Goal: Task Accomplishment & Management: Manage account settings

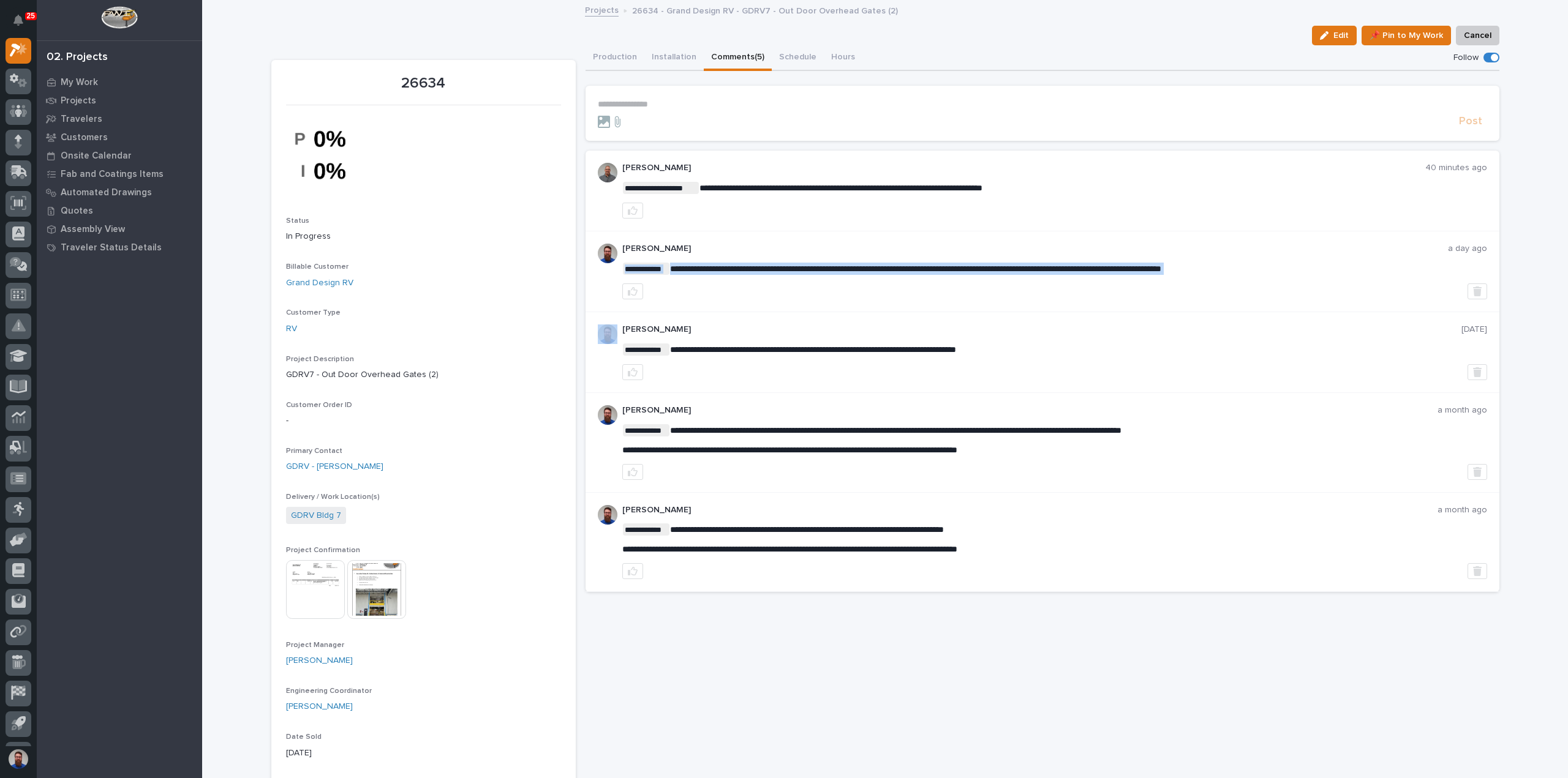
drag, startPoint x: 703, startPoint y: 271, endPoint x: 861, endPoint y: 276, distance: 158.1
click at [861, 276] on div "**********" at bounding box center [1055, 271] width 865 height 56
click at [900, 268] on span "**********" at bounding box center [916, 268] width 491 height 9
drag, startPoint x: 1227, startPoint y: 268, endPoint x: 863, endPoint y: 257, distance: 364.2
click at [863, 257] on div "**********" at bounding box center [1055, 271] width 865 height 56
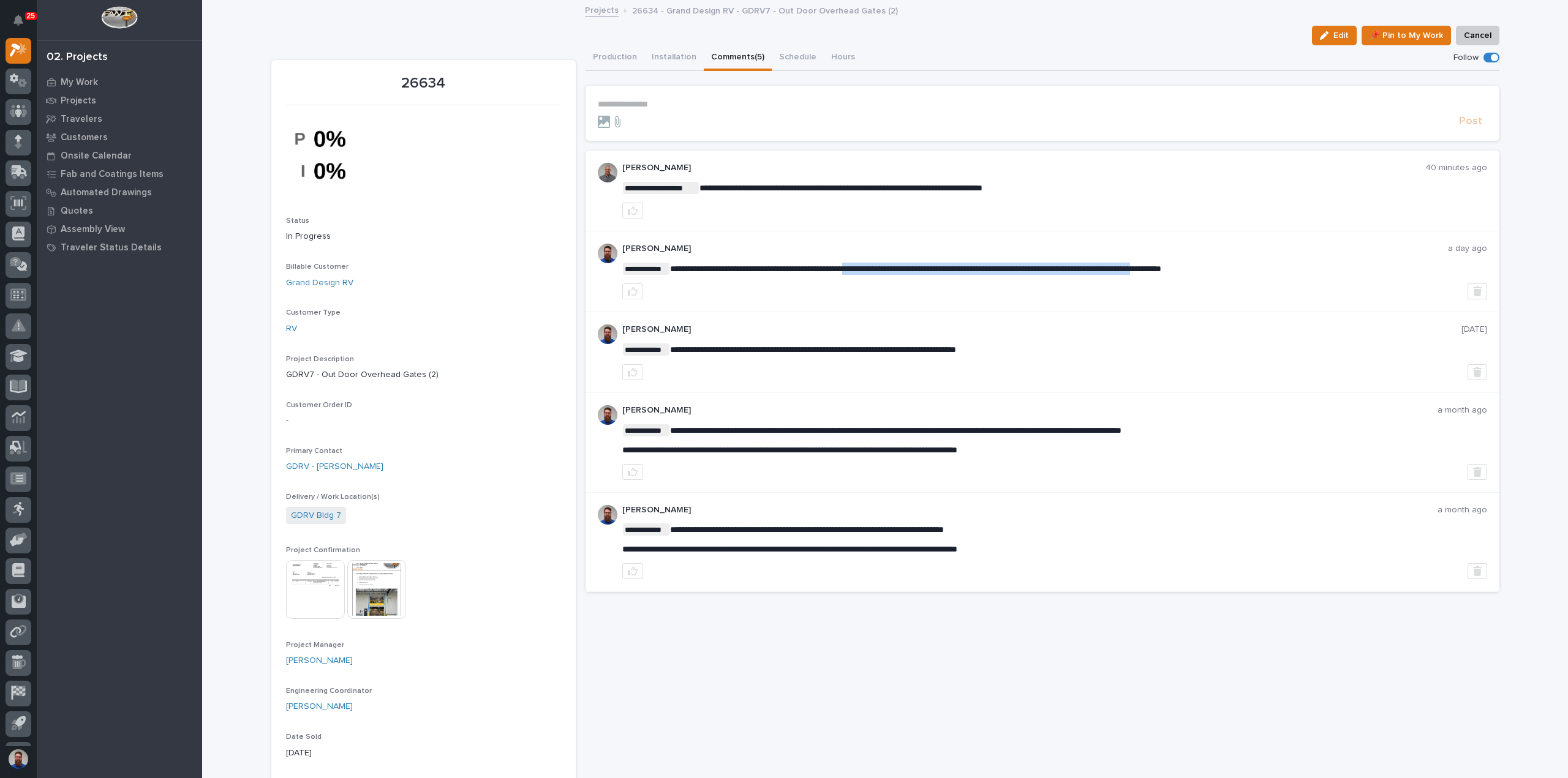
click at [863, 257] on div "**********" at bounding box center [1055, 271] width 865 height 56
drag, startPoint x: 823, startPoint y: 254, endPoint x: 1242, endPoint y: 270, distance: 419.3
click at [1242, 270] on div "**********" at bounding box center [1055, 271] width 865 height 56
click at [1322, 264] on p "**********" at bounding box center [1055, 268] width 865 height 12
drag, startPoint x: 1339, startPoint y: 263, endPoint x: 906, endPoint y: 252, distance: 433.1
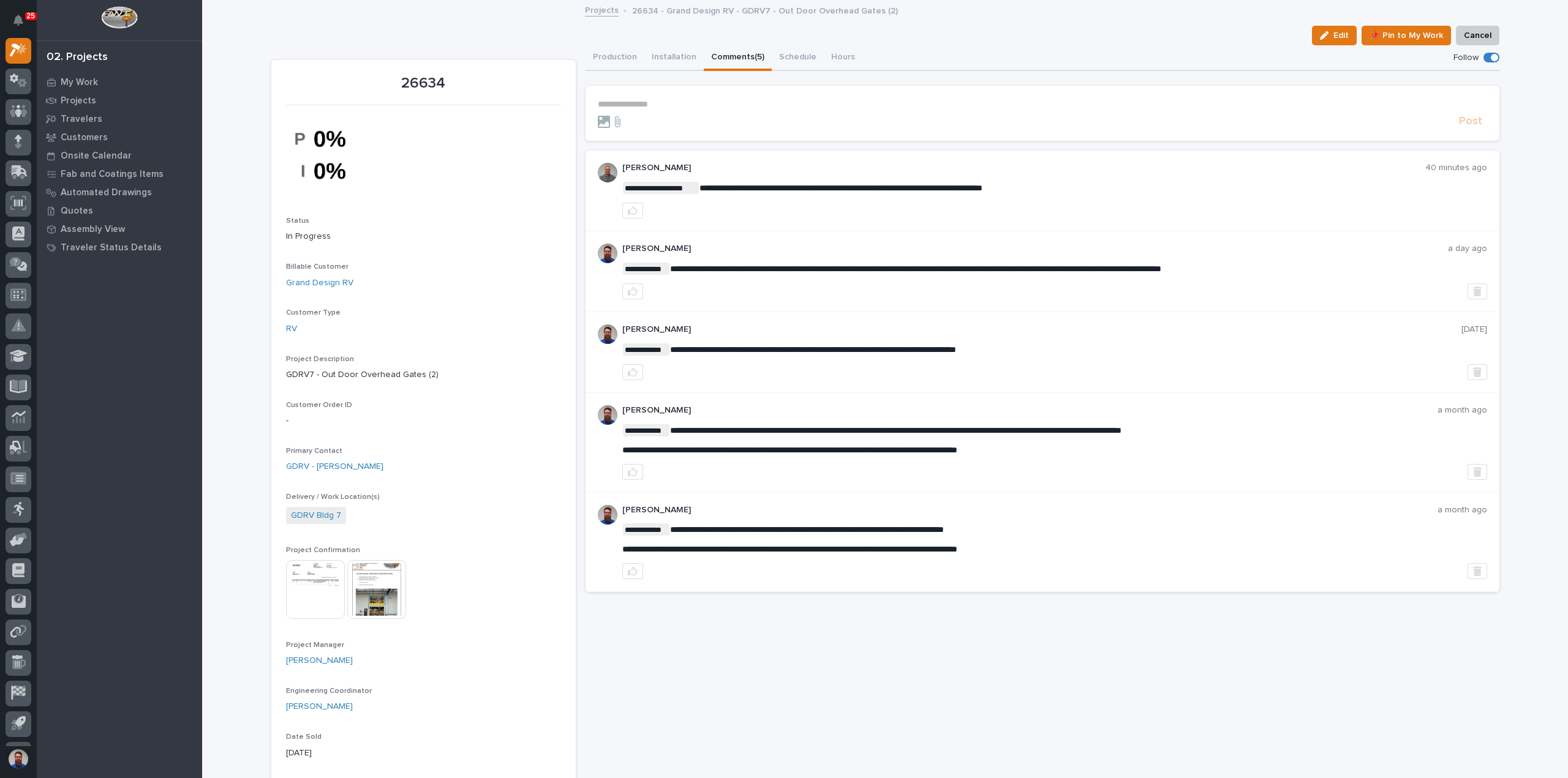
click at [906, 252] on div "**********" at bounding box center [1055, 271] width 865 height 56
click at [904, 252] on p "[PERSON_NAME]" at bounding box center [1035, 248] width 826 height 11
click at [861, 263] on p "**********" at bounding box center [1055, 268] width 865 height 12
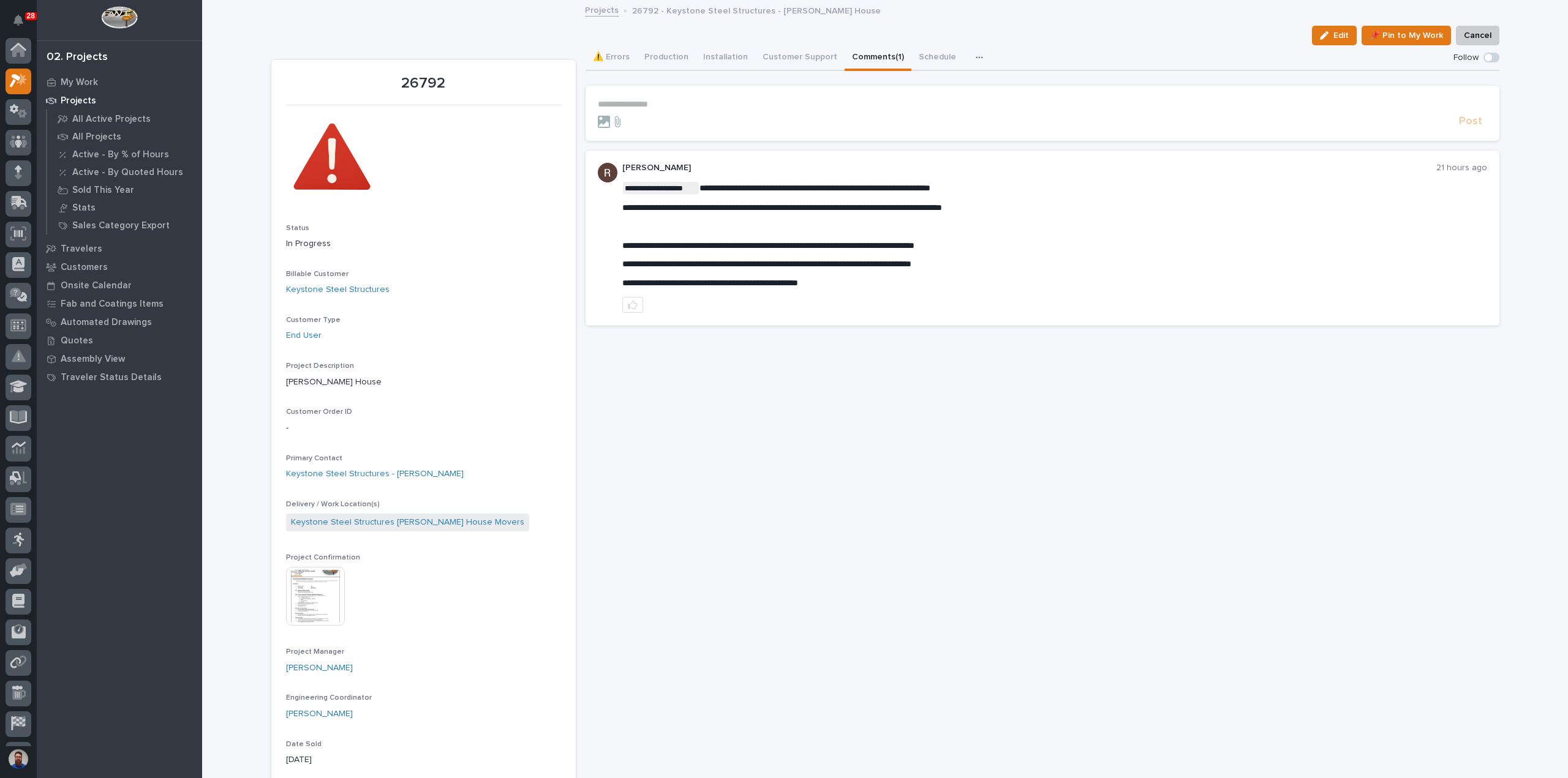
scroll to position [31, 0]
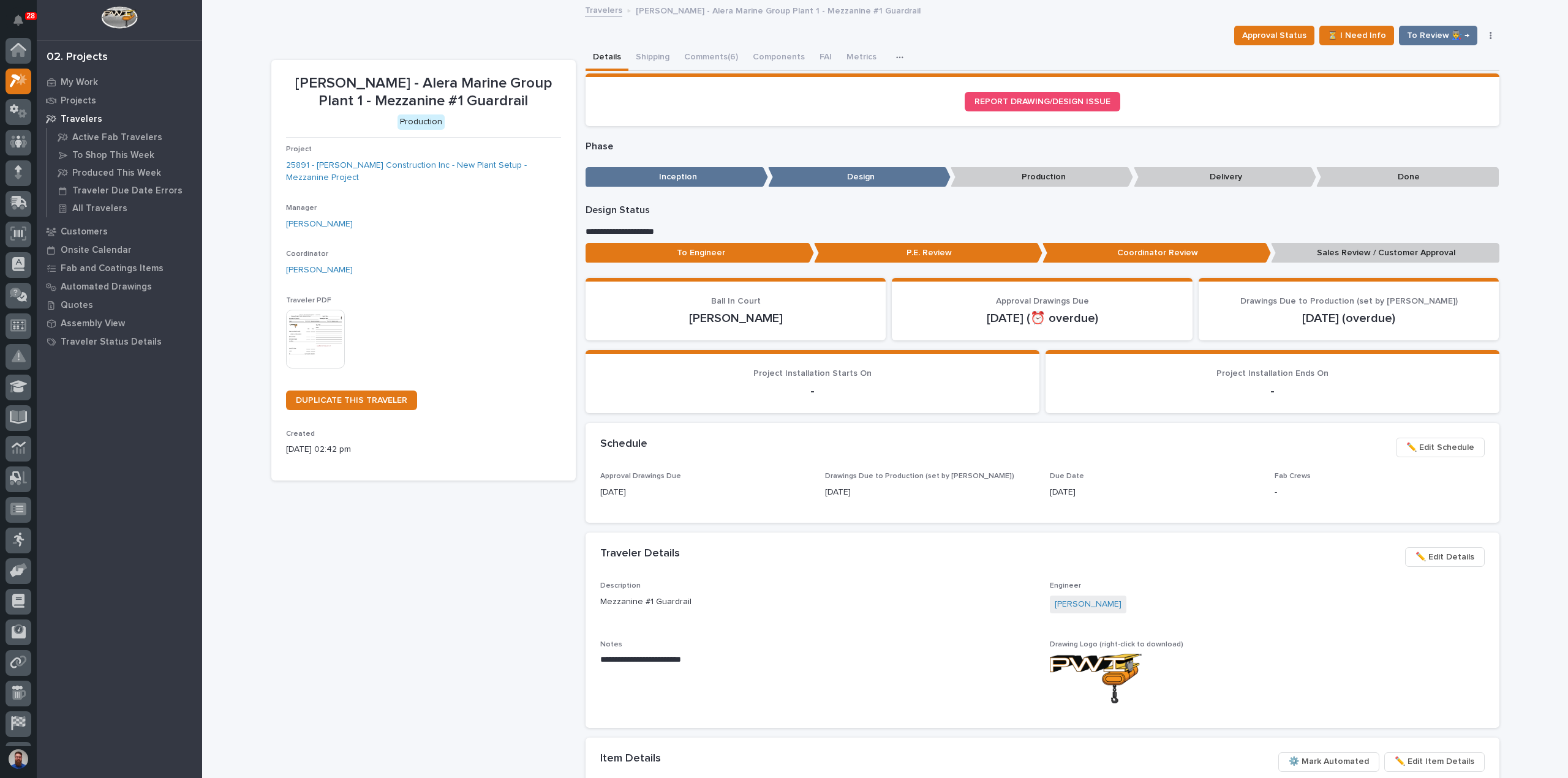
scroll to position [31, 0]
click at [697, 50] on button "Comments (6)" at bounding box center [711, 58] width 69 height 26
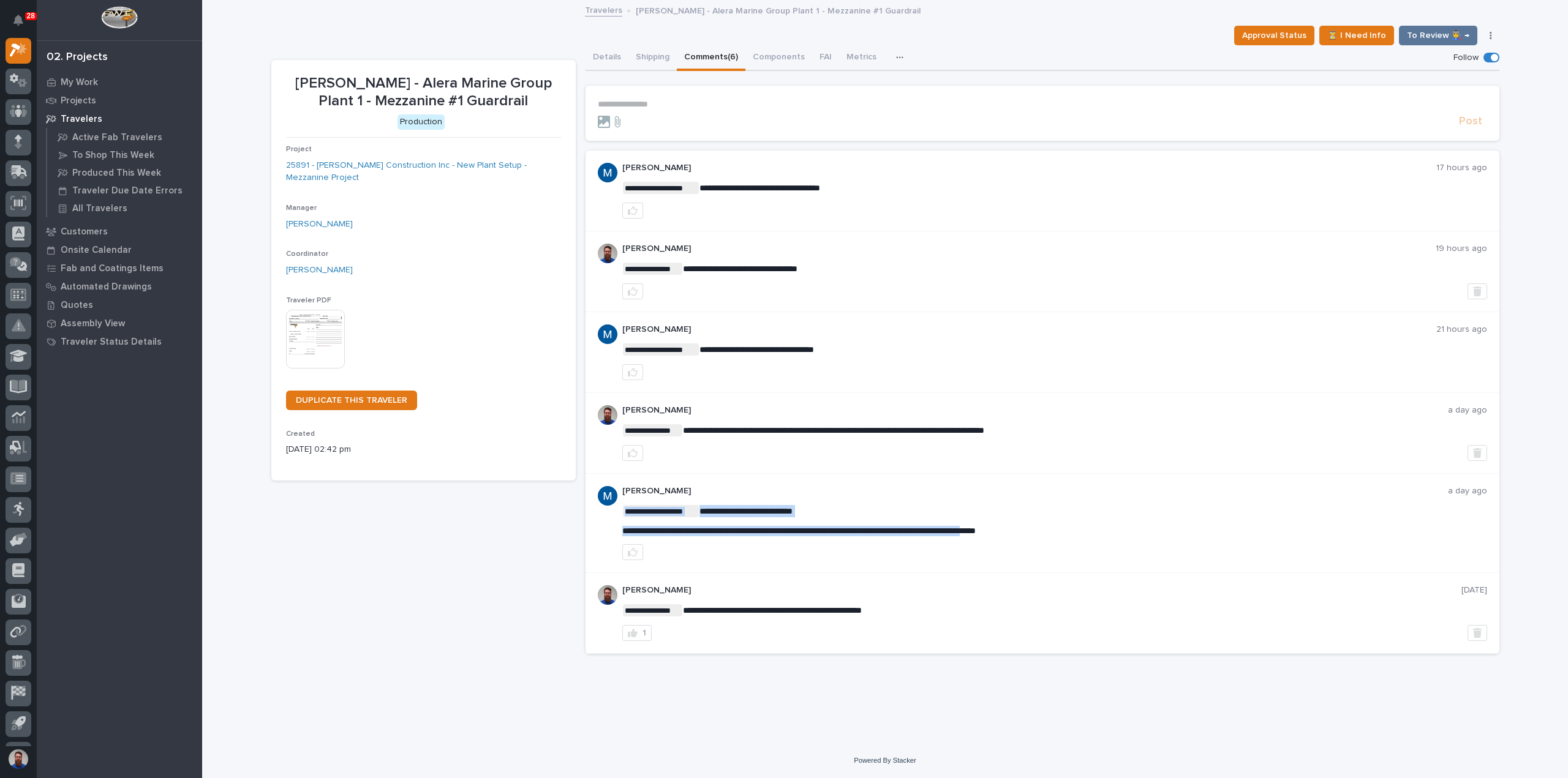
drag, startPoint x: 624, startPoint y: 529, endPoint x: 1069, endPoint y: 525, distance: 445.0
click at [976, 527] on span "**********" at bounding box center [799, 531] width 354 height 9
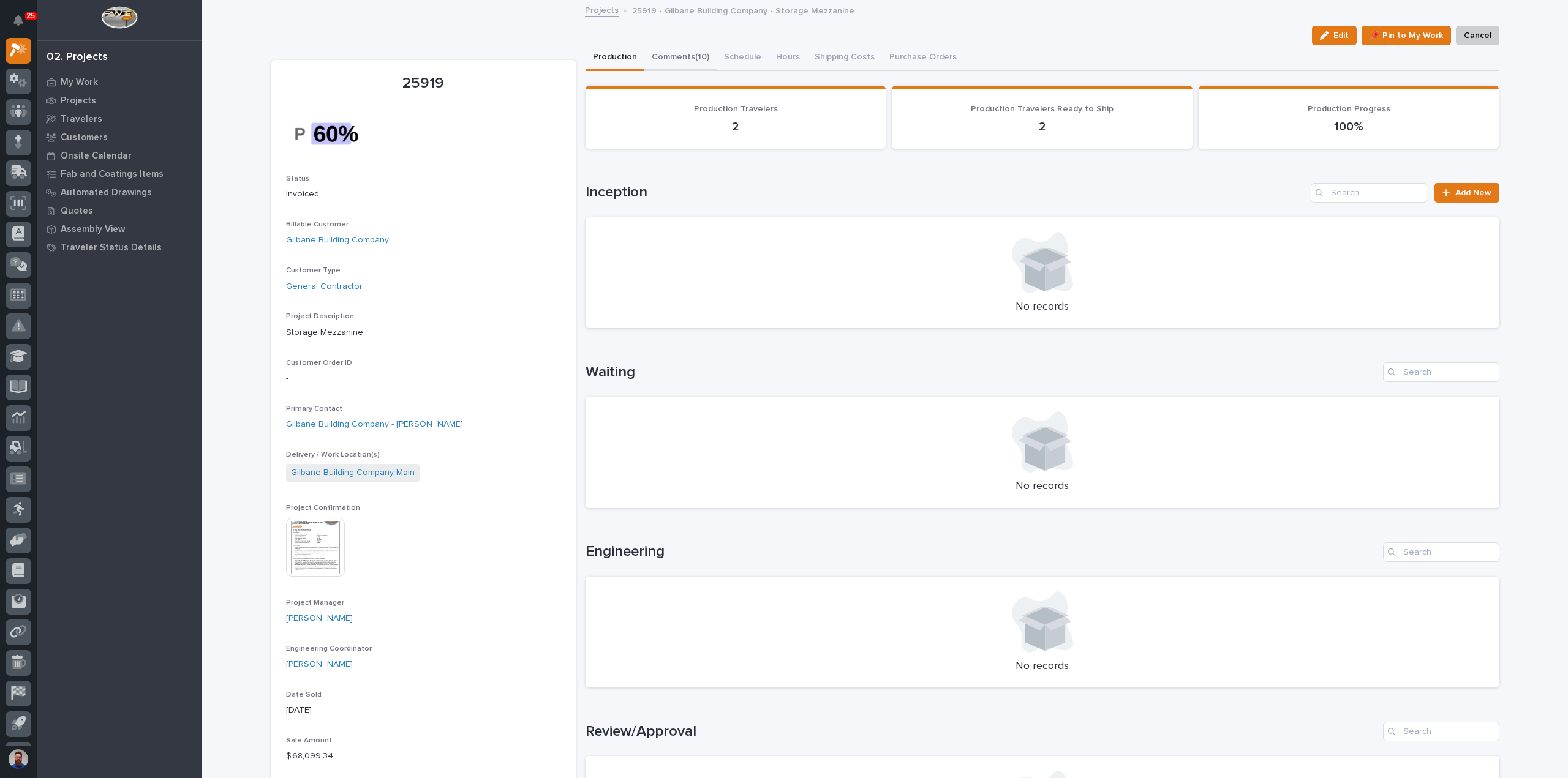
click at [679, 53] on button "Comments (10)" at bounding box center [680, 58] width 72 height 26
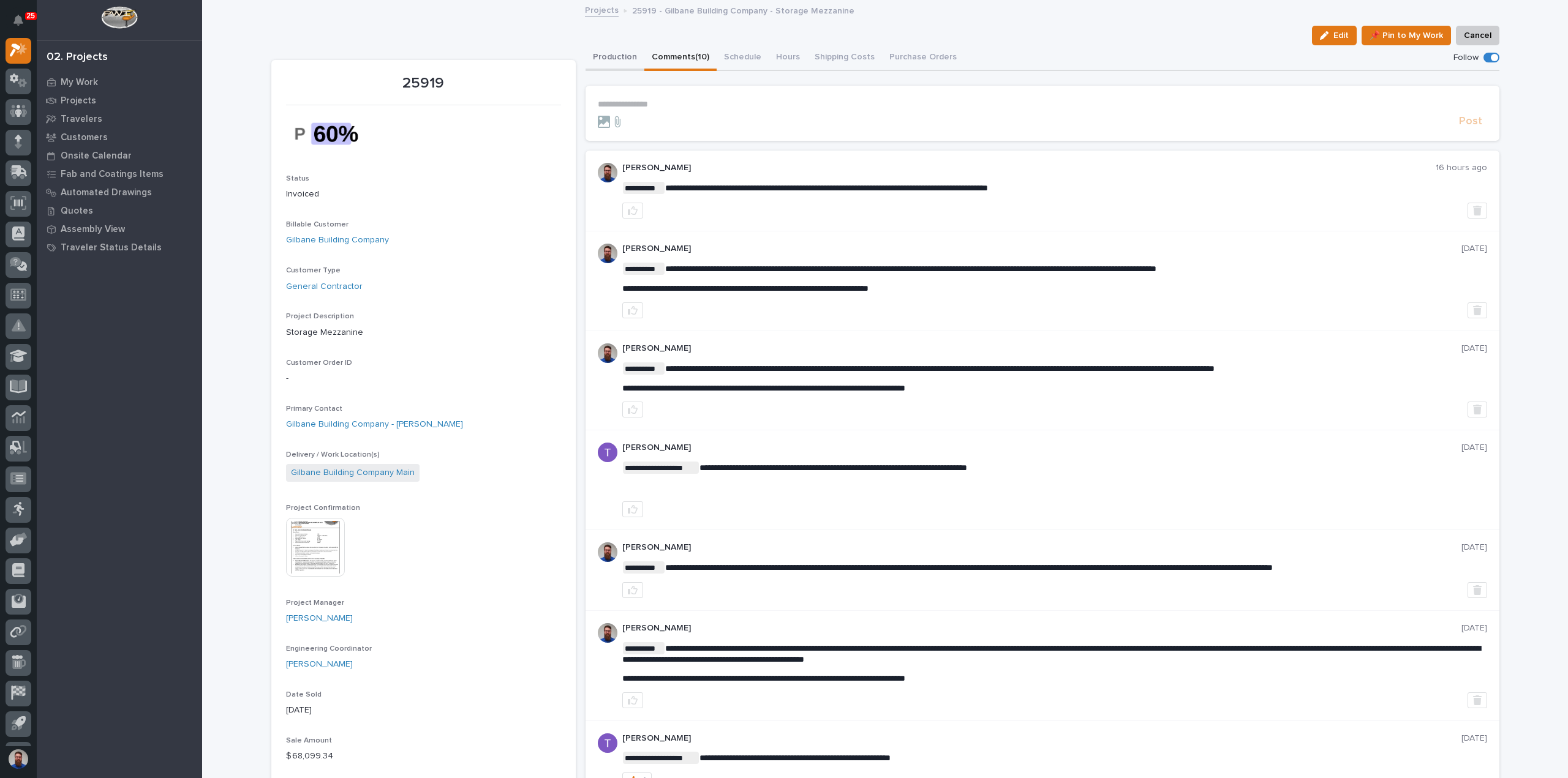
click at [604, 55] on button "Production" at bounding box center [615, 58] width 59 height 26
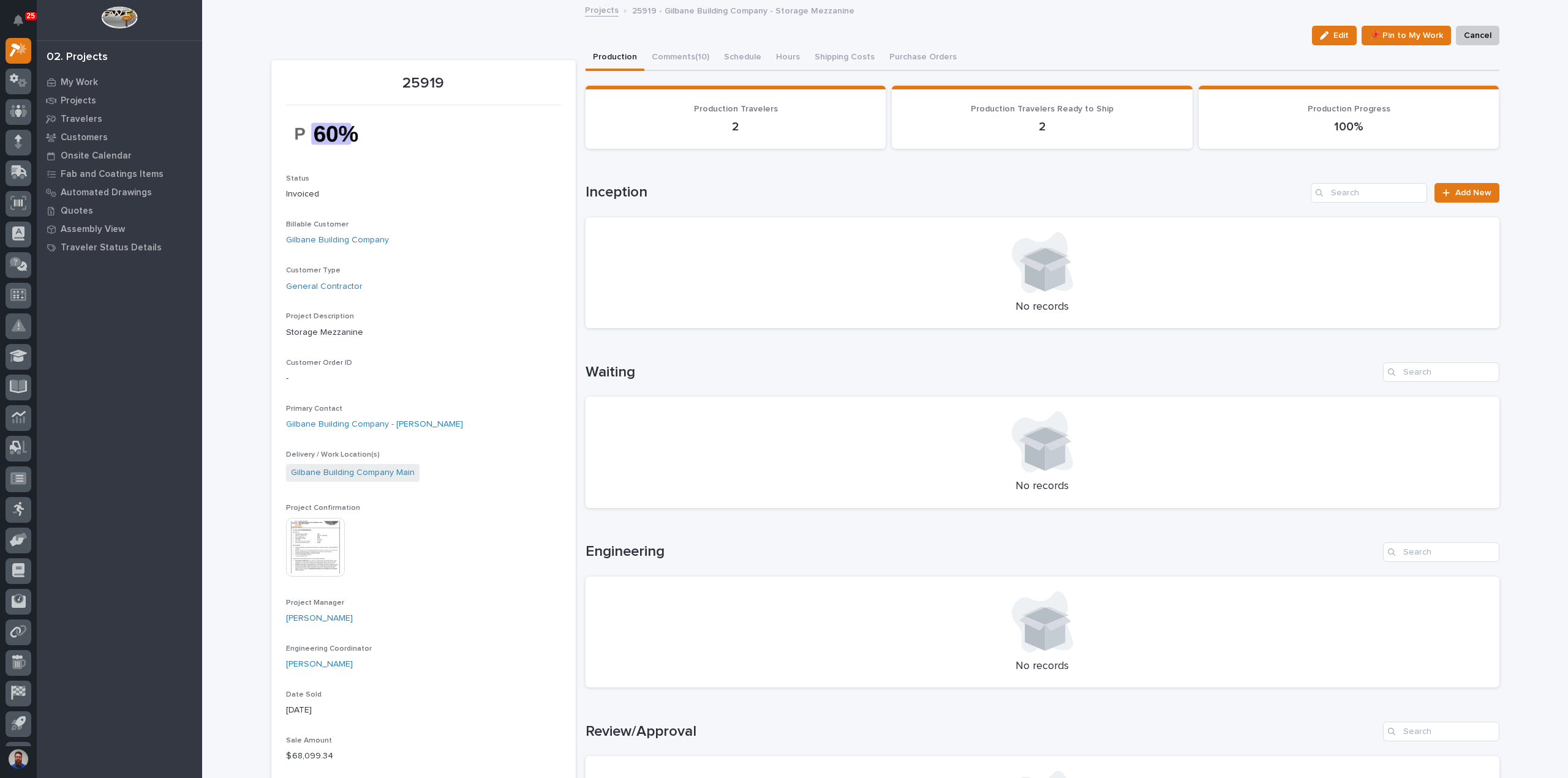
click at [823, 311] on p "No records" at bounding box center [1042, 307] width 884 height 14
drag, startPoint x: 593, startPoint y: 187, endPoint x: 725, endPoint y: 213, distance: 134.5
click at [725, 213] on div "Inception Add New No records" at bounding box center [1042, 256] width 914 height 146
click at [725, 212] on div "Inception Add New No records" at bounding box center [1042, 256] width 914 height 146
drag, startPoint x: 583, startPoint y: 192, endPoint x: 611, endPoint y: 235, distance: 51.3
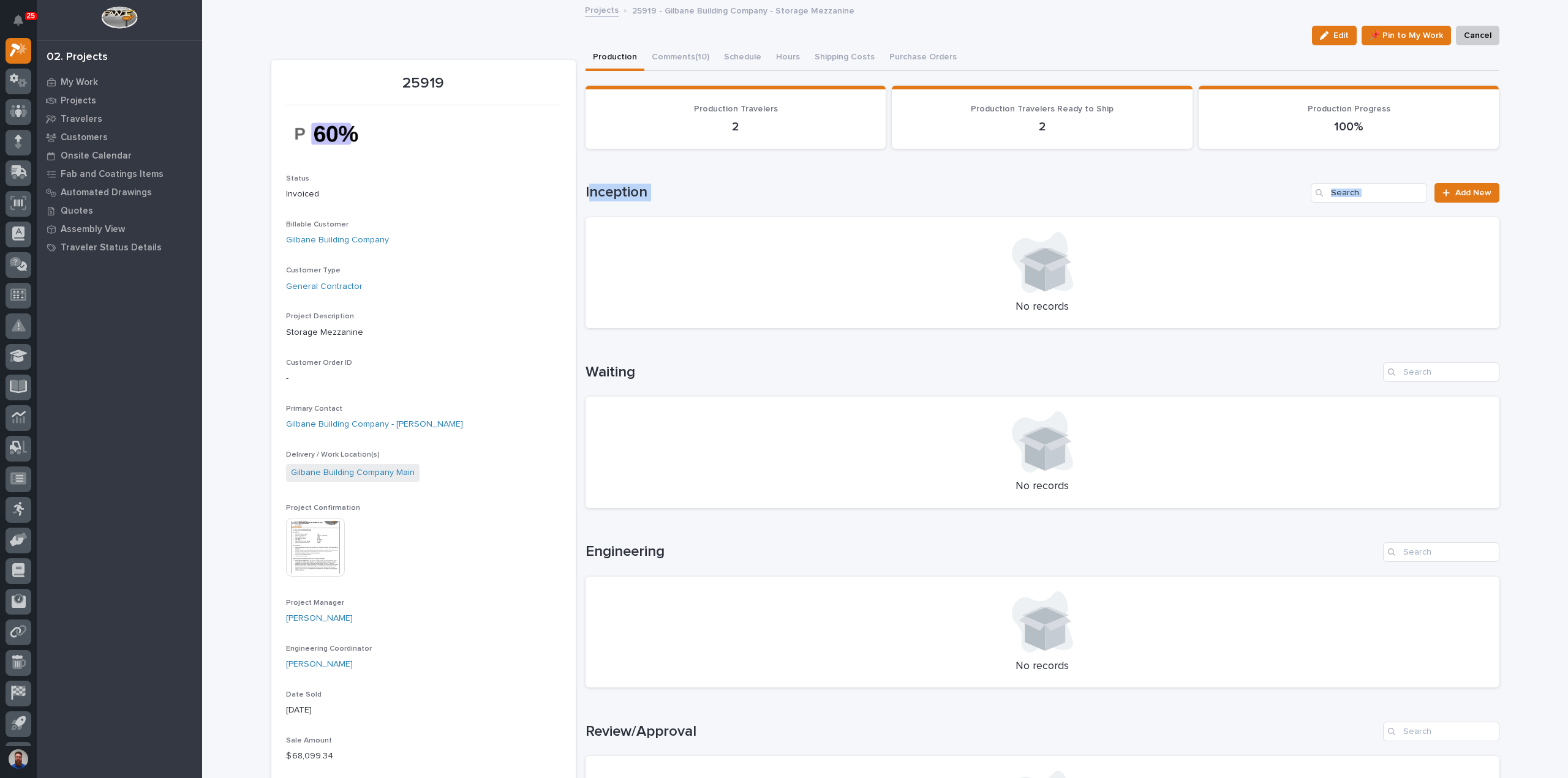
click at [611, 241] on div "Inception Add New No records" at bounding box center [1042, 256] width 914 height 146
click at [637, 184] on h1 "Inception" at bounding box center [946, 193] width 721 height 18
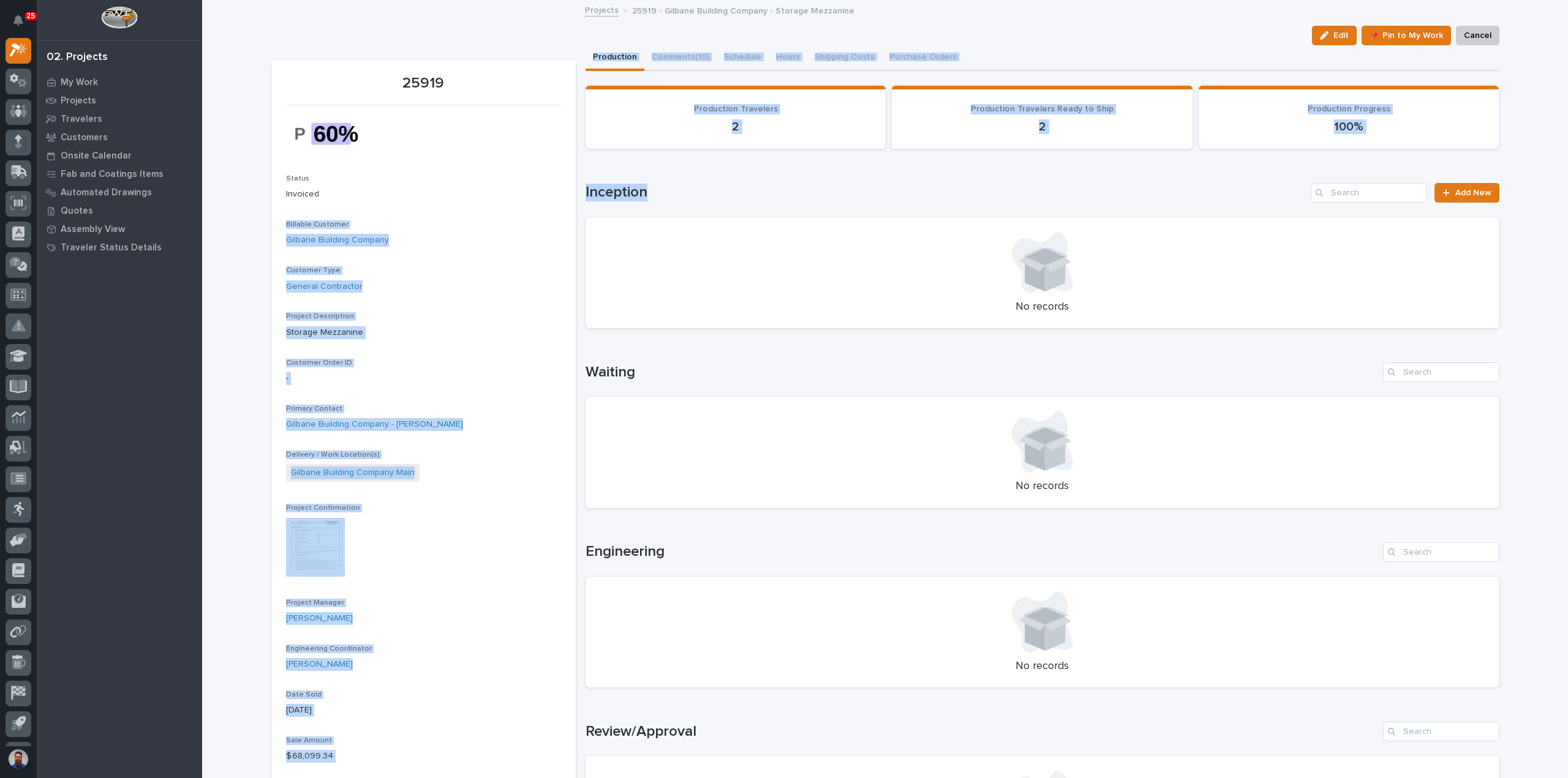
drag, startPoint x: 602, startPoint y: 195, endPoint x: 572, endPoint y: 193, distance: 30.1
click at [593, 162] on div "Loading... Saving… Inception Add New No records" at bounding box center [1042, 248] width 914 height 180
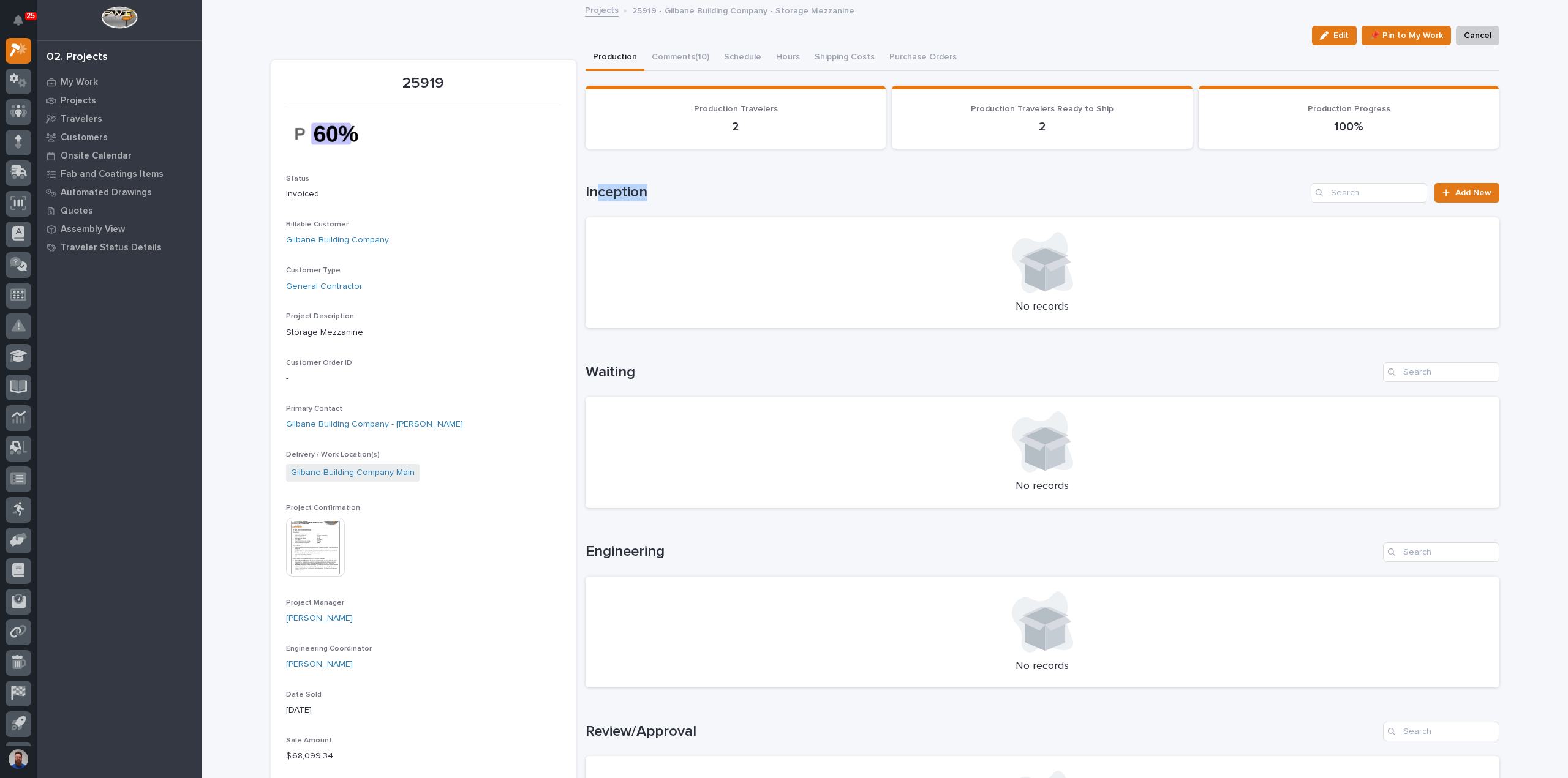
drag, startPoint x: 689, startPoint y: 201, endPoint x: 591, endPoint y: 197, distance: 98.1
click at [591, 197] on div "Inception Add New" at bounding box center [1042, 193] width 914 height 19
click at [599, 190] on h1 "Inception" at bounding box center [946, 193] width 721 height 18
click at [714, 214] on div "Inception Add New No records" at bounding box center [1042, 256] width 914 height 146
click at [684, 62] on button "Comments (10)" at bounding box center [680, 58] width 72 height 26
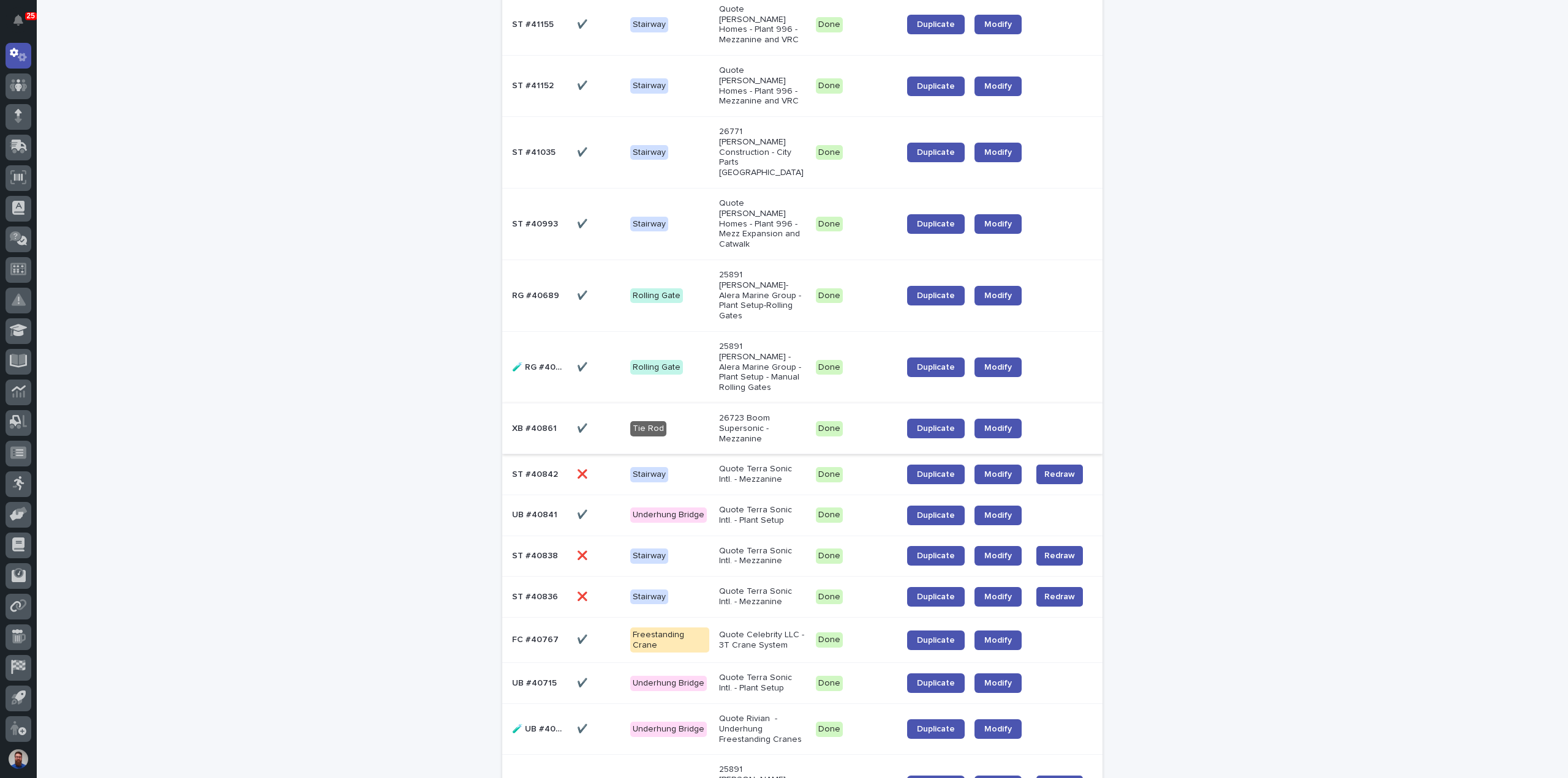
scroll to position [82, 0]
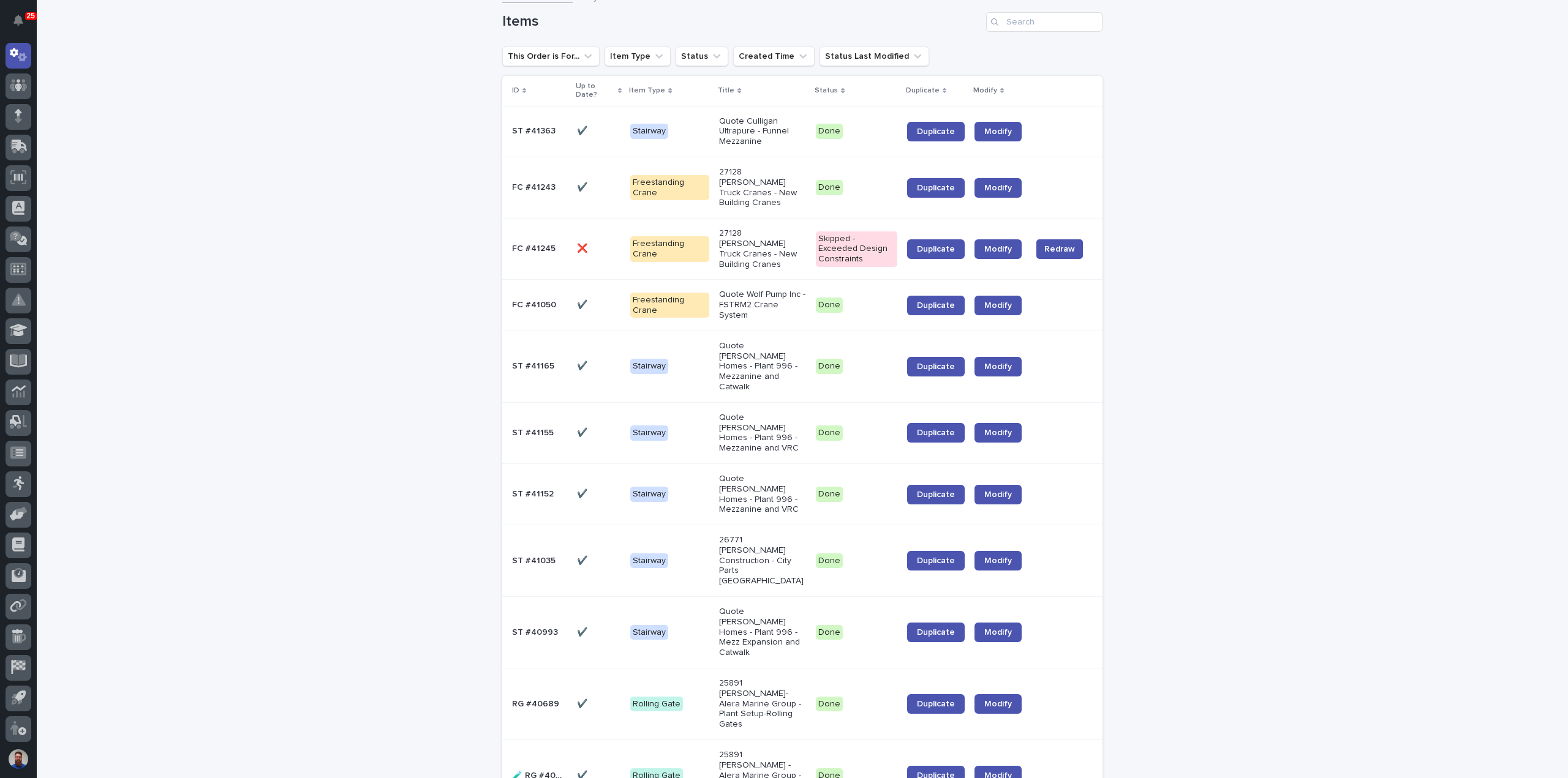
click at [925, 184] on span "Duplicate" at bounding box center [935, 188] width 38 height 9
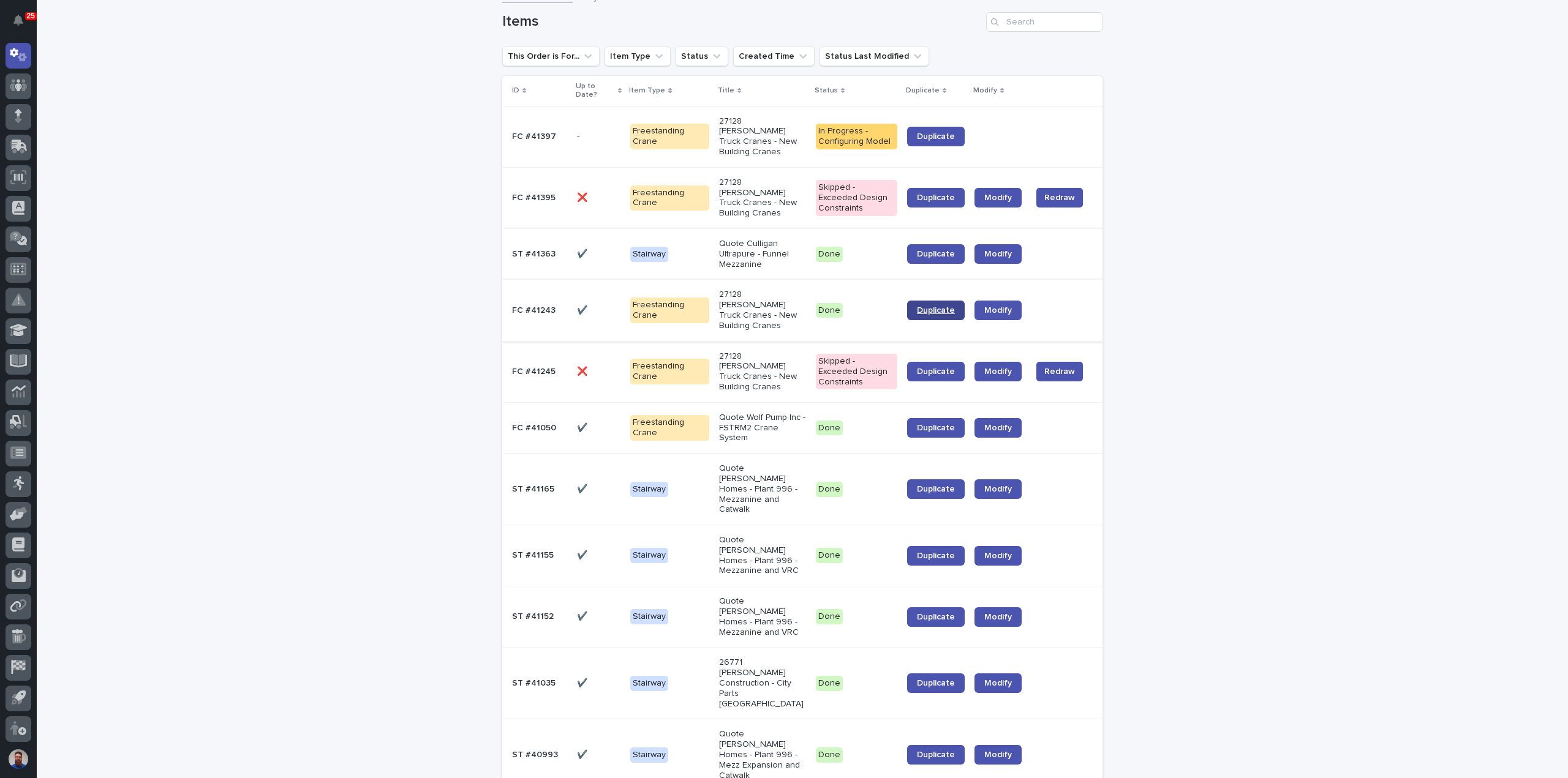
click at [946, 306] on span "Duplicate" at bounding box center [935, 311] width 38 height 9
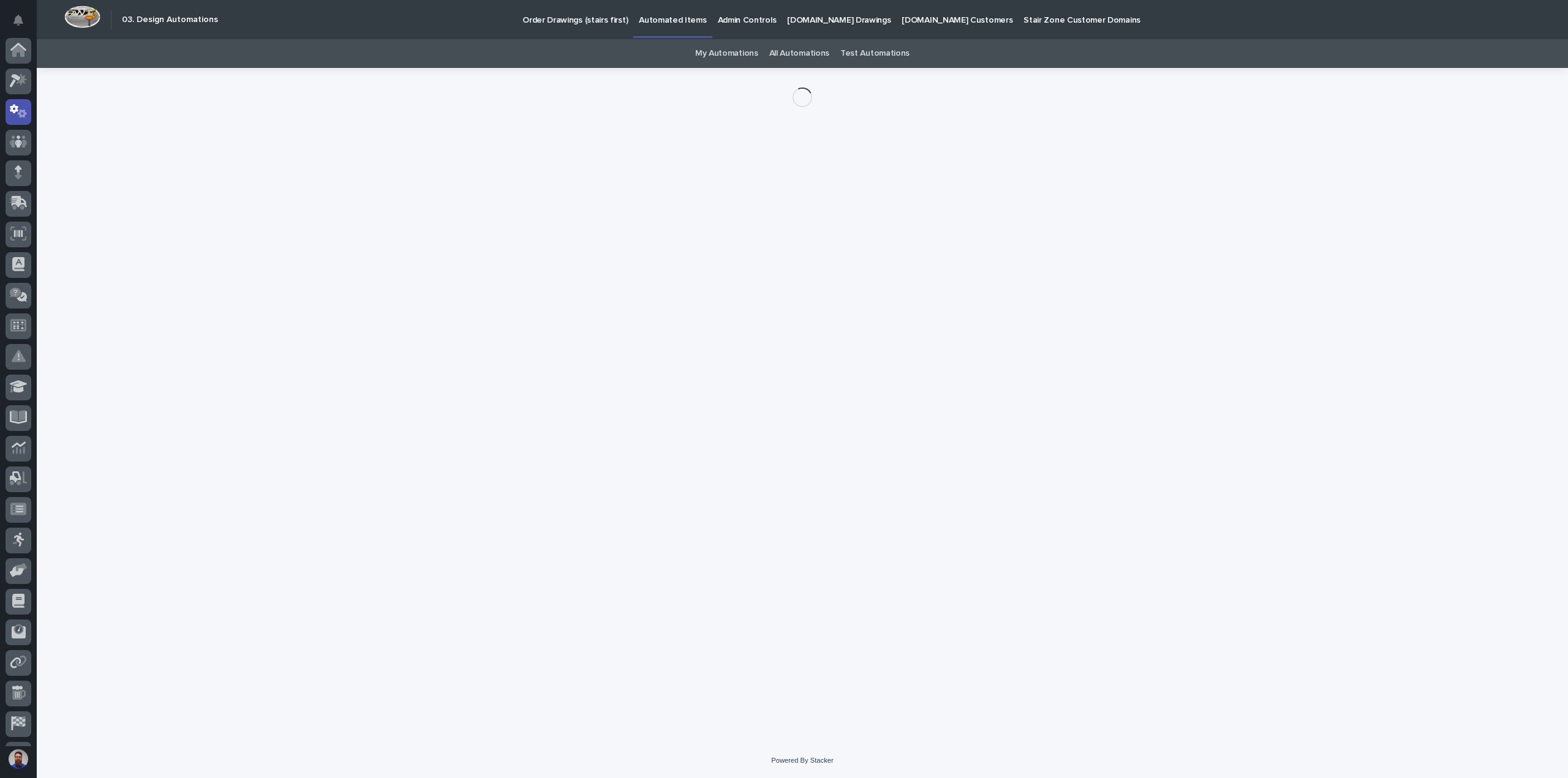
scroll to position [57, 0]
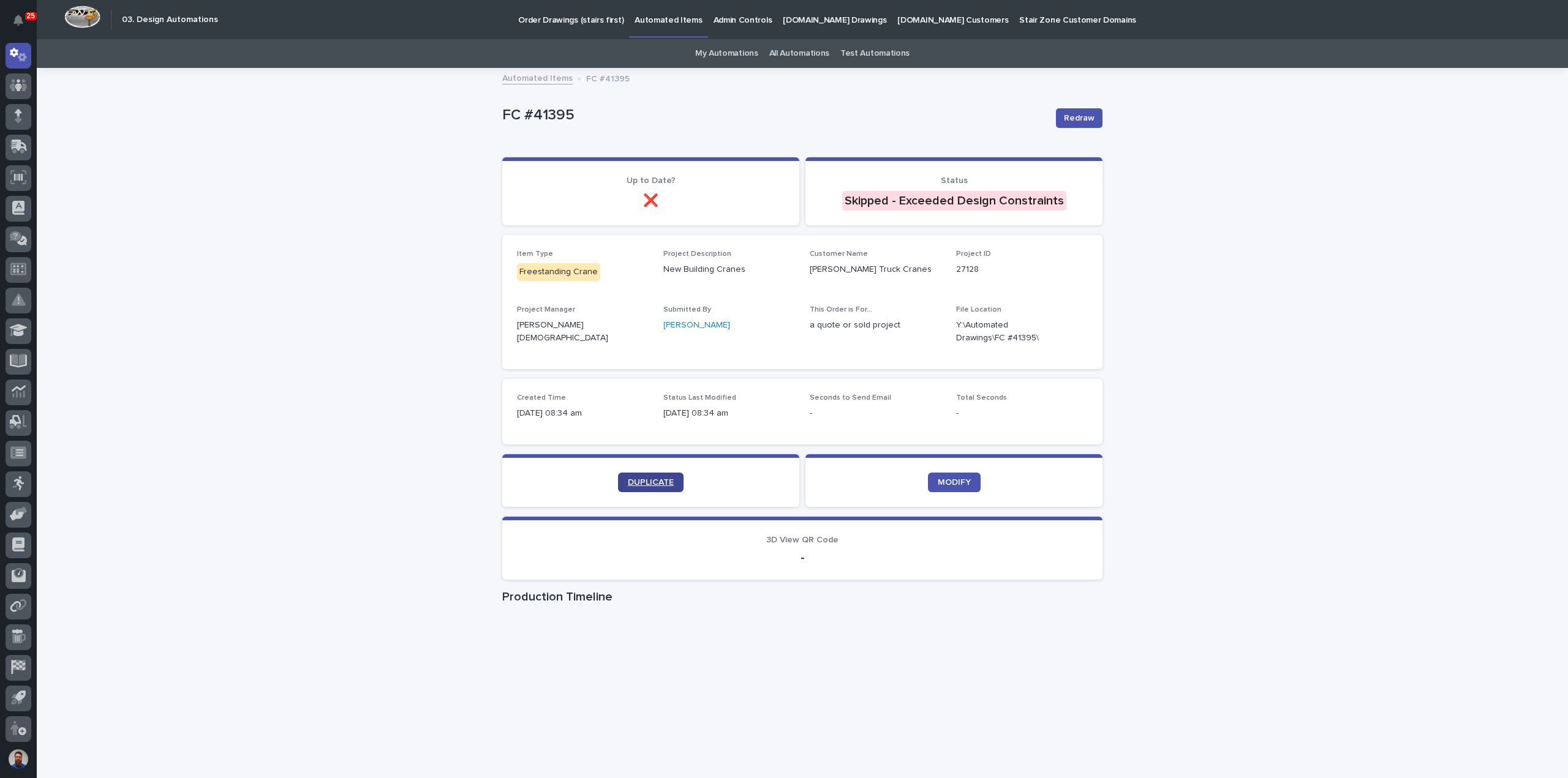
click at [648, 480] on span "DUPLICATE" at bounding box center [651, 482] width 46 height 9
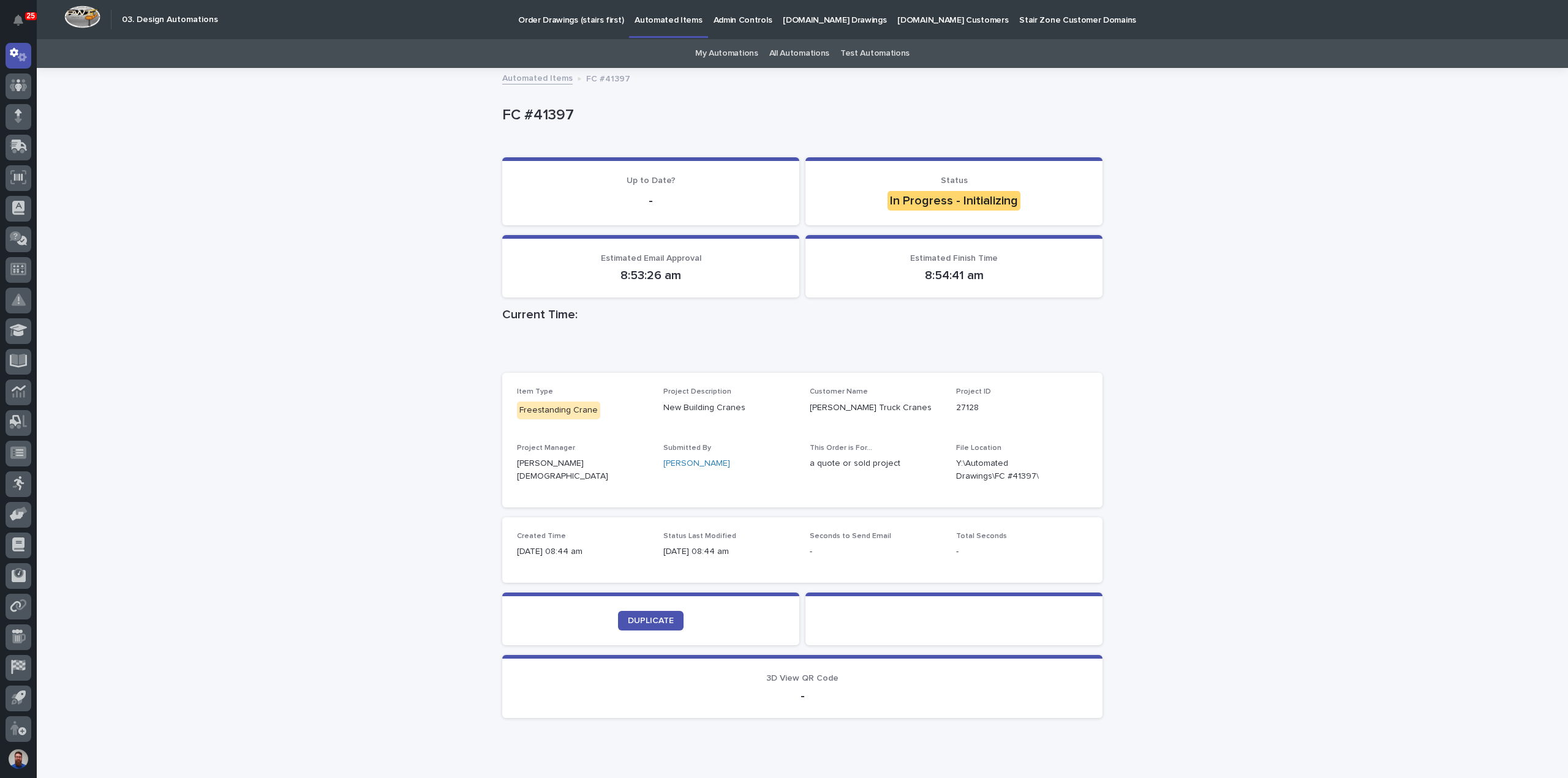
click at [387, 263] on div "Loading... Saving… Loading... Saving… FC #41397 FC #41397 Sorry, there was an e…" at bounding box center [802, 429] width 1531 height 720
click at [388, 374] on div "Loading... Saving… Loading... Saving… FC #41397 FC #41397 Sorry, there was an e…" at bounding box center [802, 429] width 1531 height 720
click at [359, 334] on div "Loading... Saving… Loading... Saving… FC #41397 FC #41397 Sorry, there was an e…" at bounding box center [802, 429] width 1531 height 720
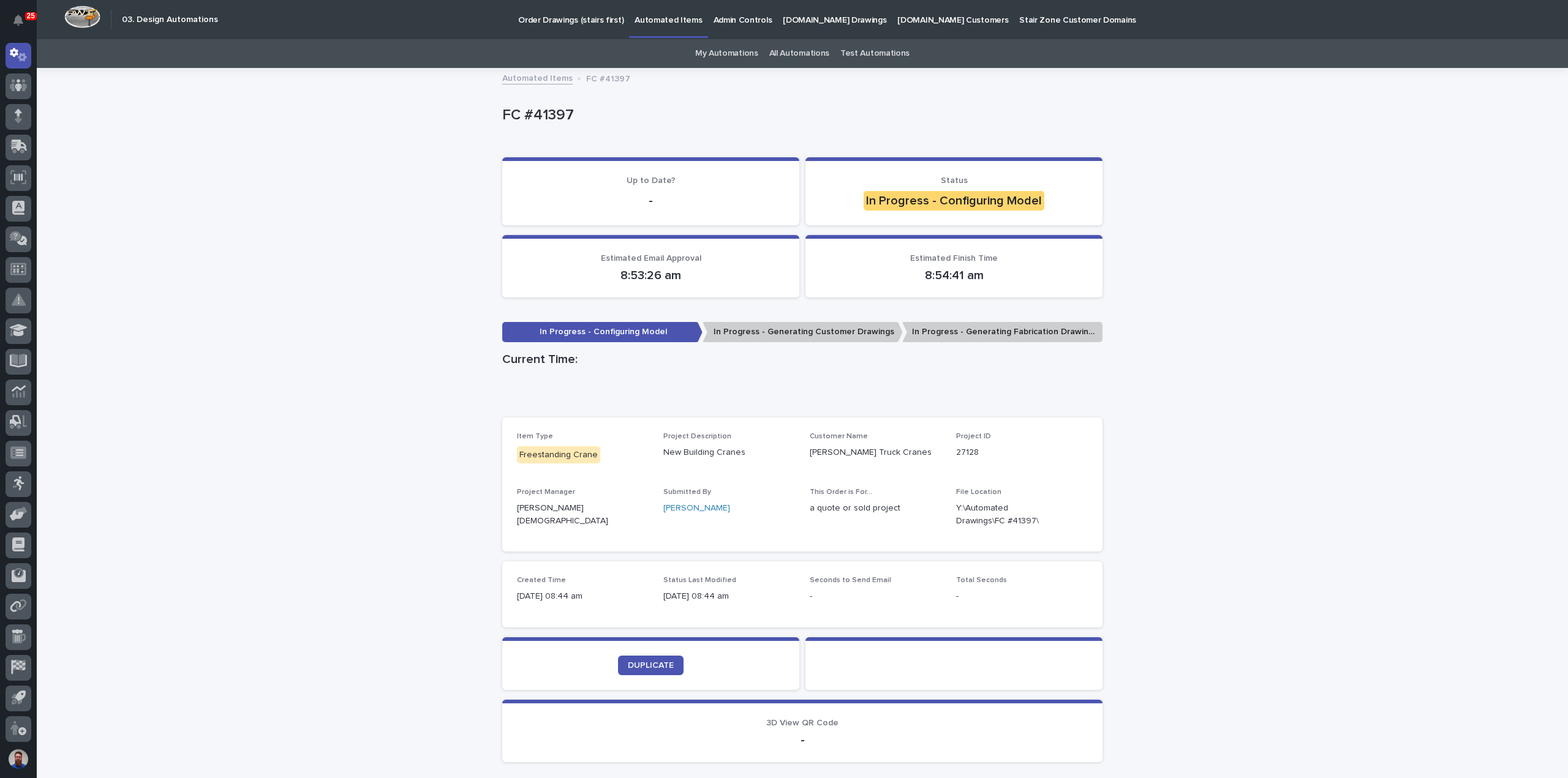
click at [1274, 167] on div "Loading... Saving… Loading... Saving… FC #41397 FC #41397 Sorry, there was an e…" at bounding box center [802, 452] width 1531 height 764
click at [719, 54] on link "My Automations" at bounding box center [727, 54] width 63 height 29
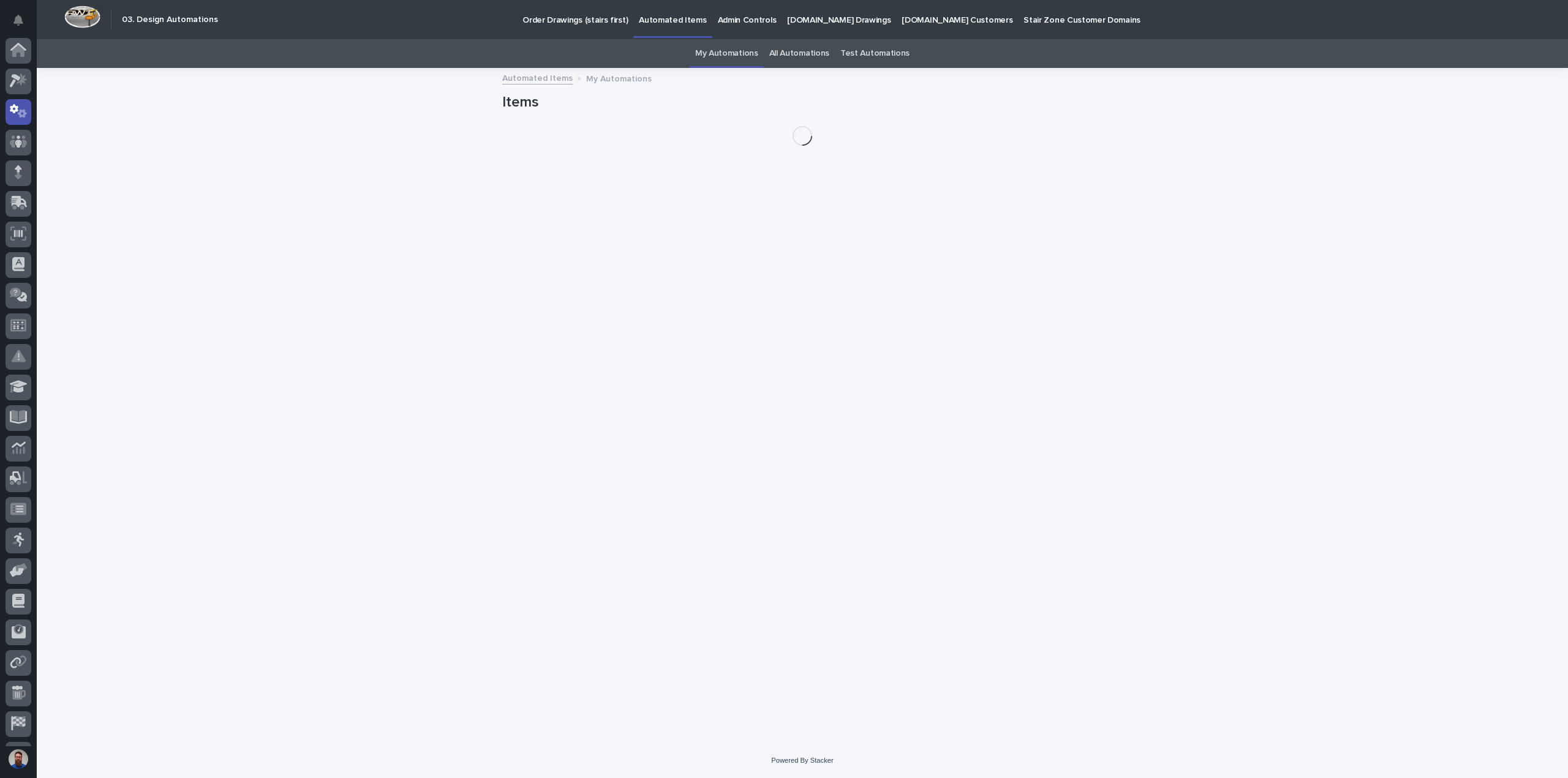
scroll to position [57, 0]
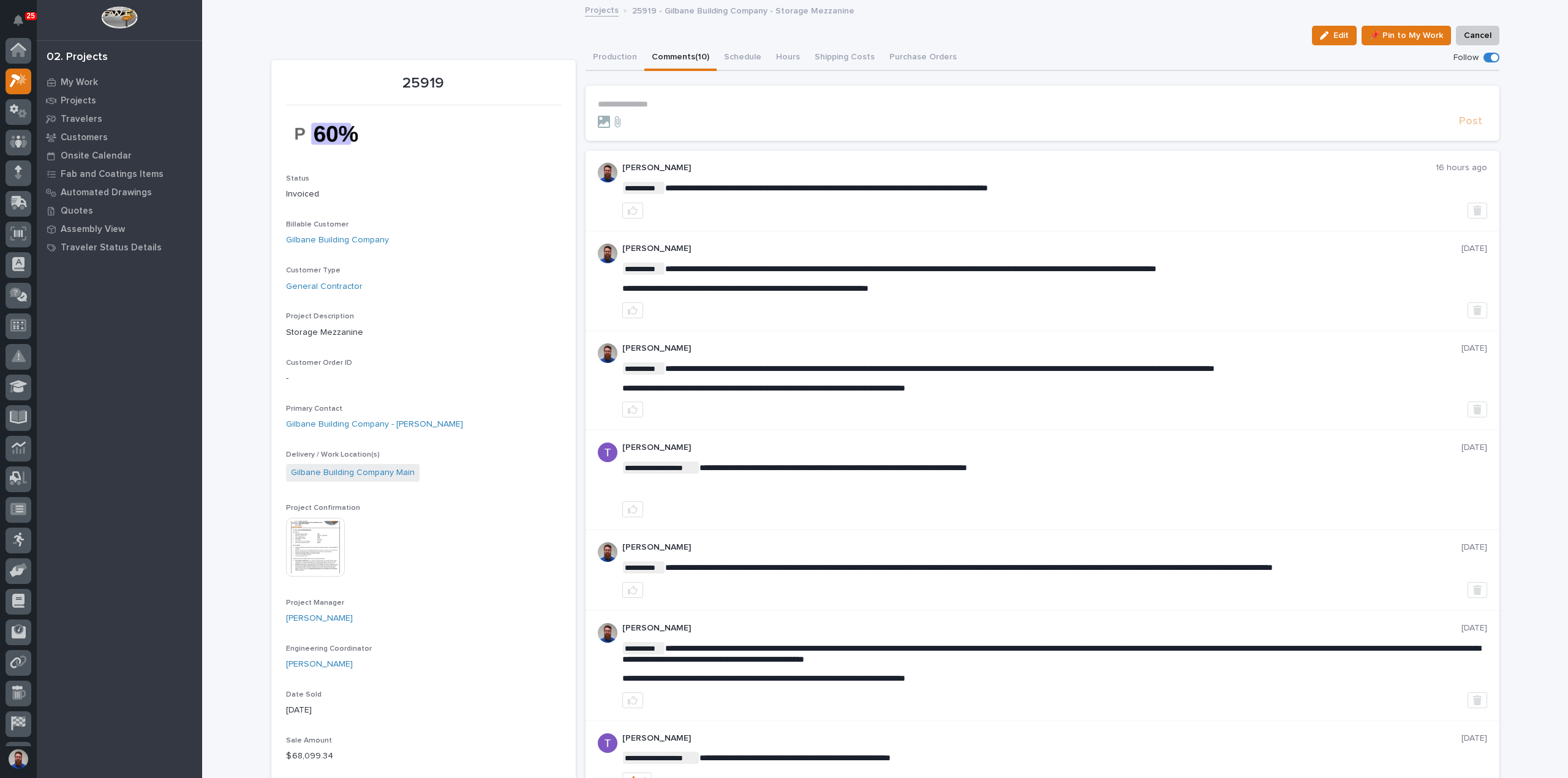
scroll to position [31, 0]
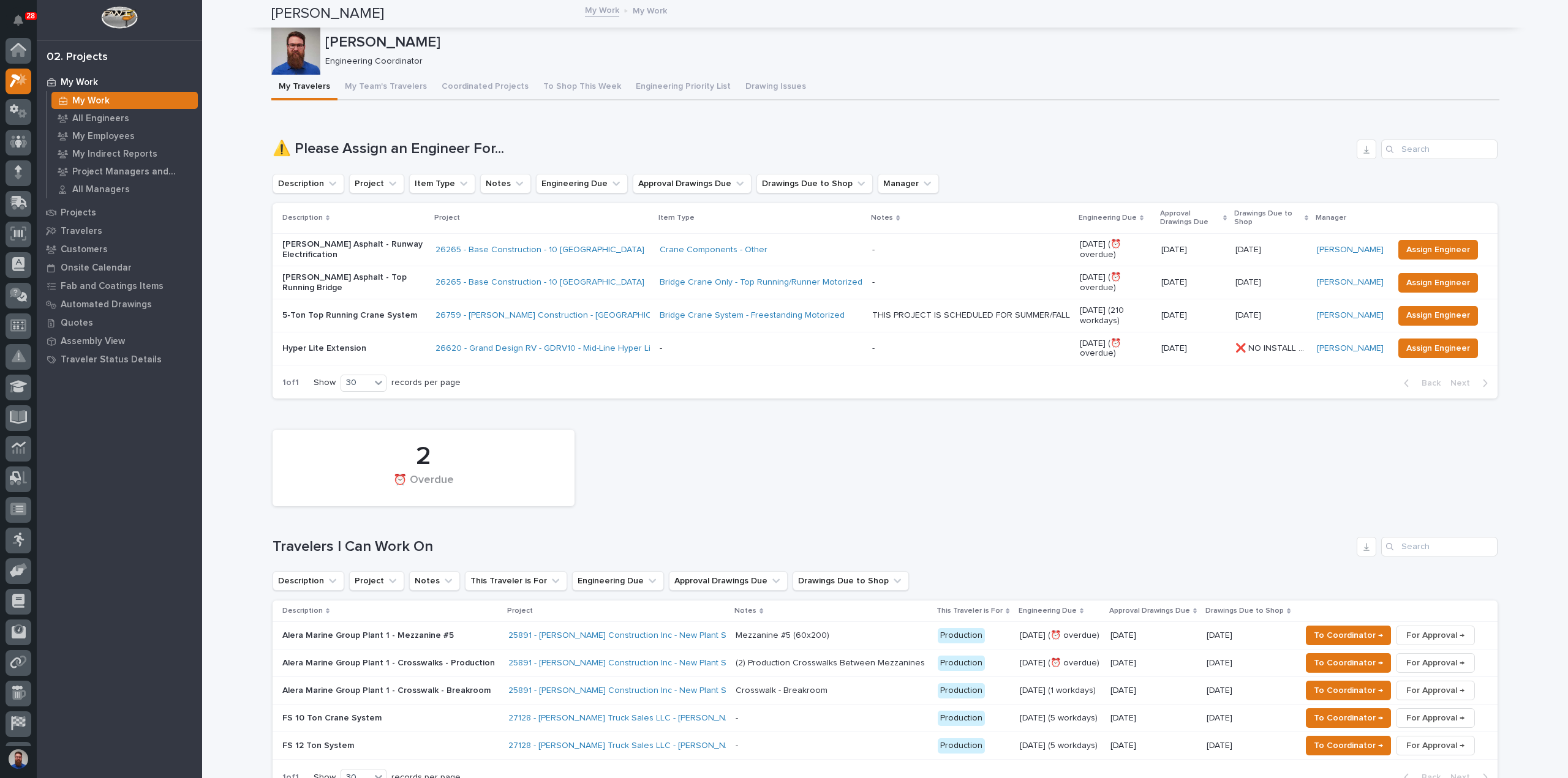
scroll to position [31, 0]
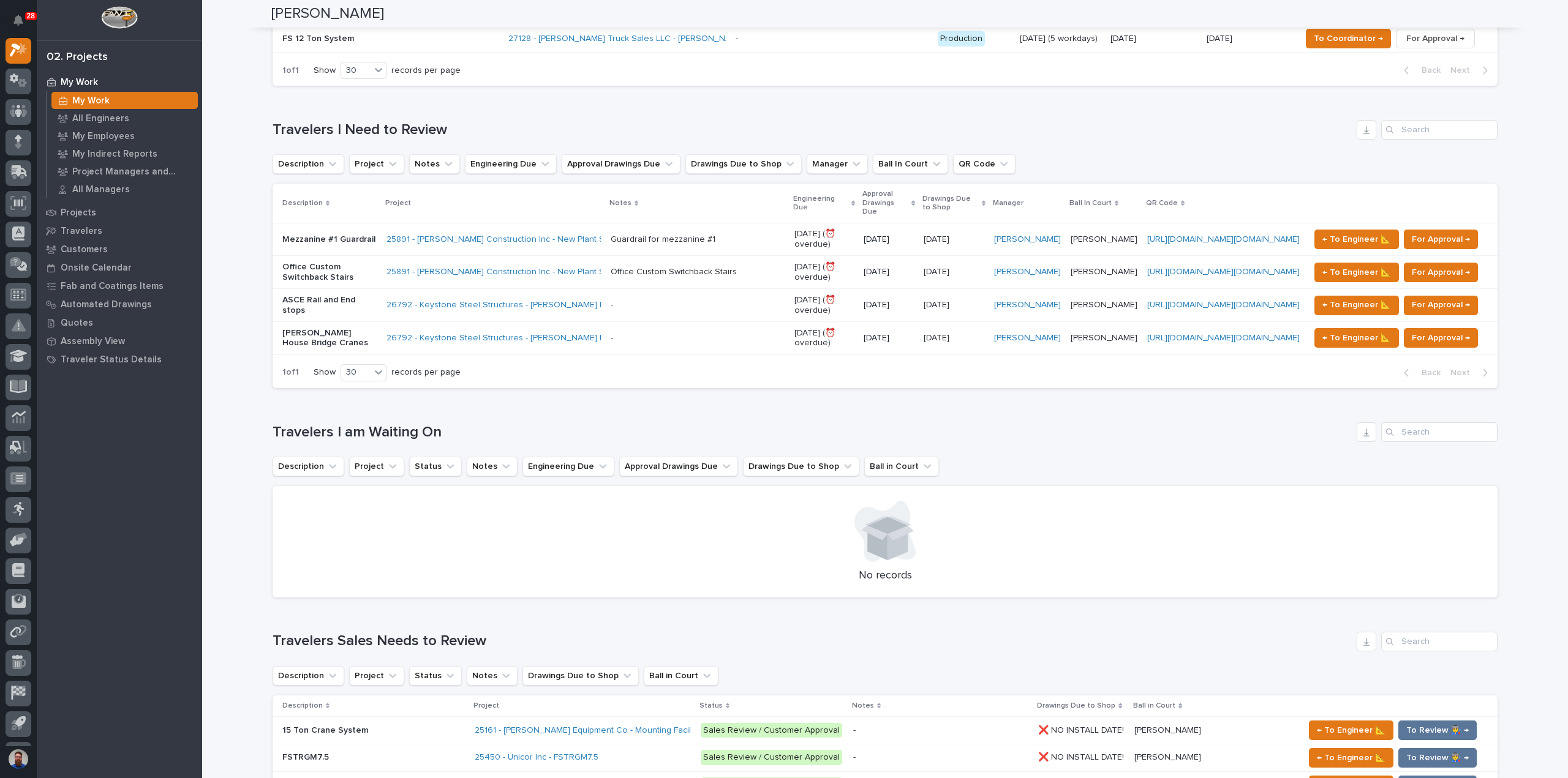
click at [503, 439] on h1 "Travelers I am Waiting On" at bounding box center [812, 432] width 1079 height 18
click at [517, 533] on div at bounding box center [885, 532] width 1196 height 62
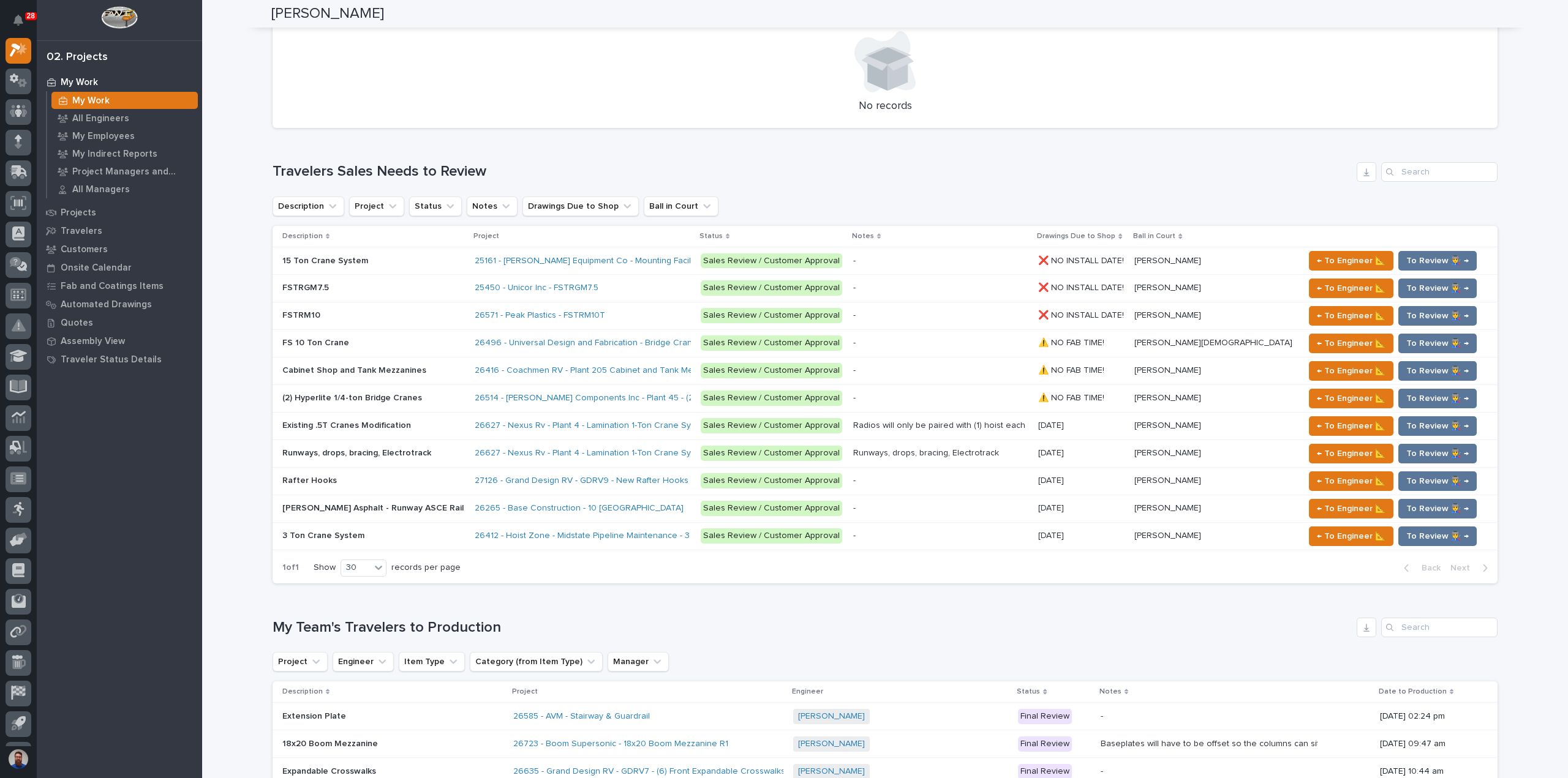
scroll to position [1197, 0]
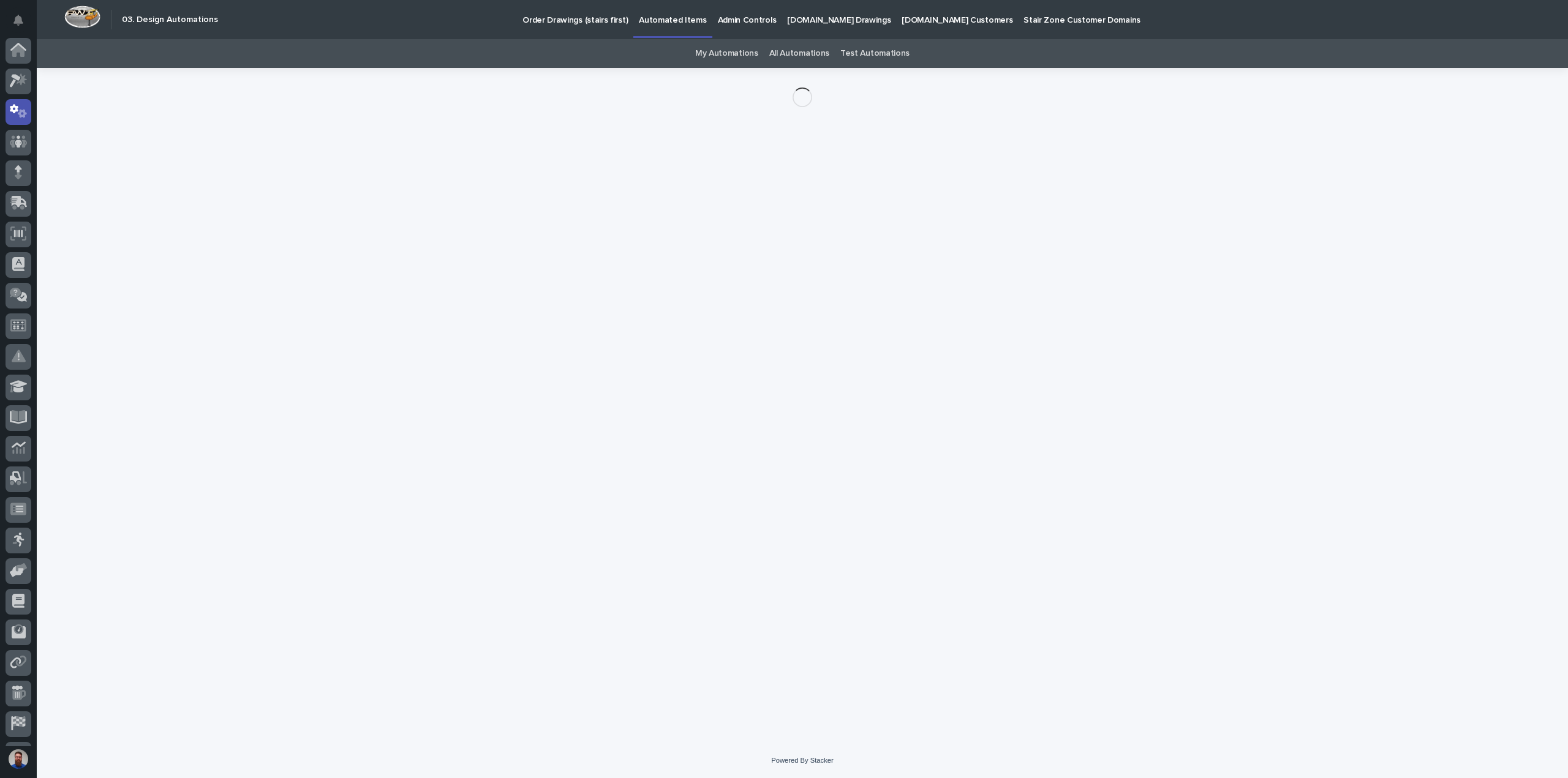
scroll to position [57, 0]
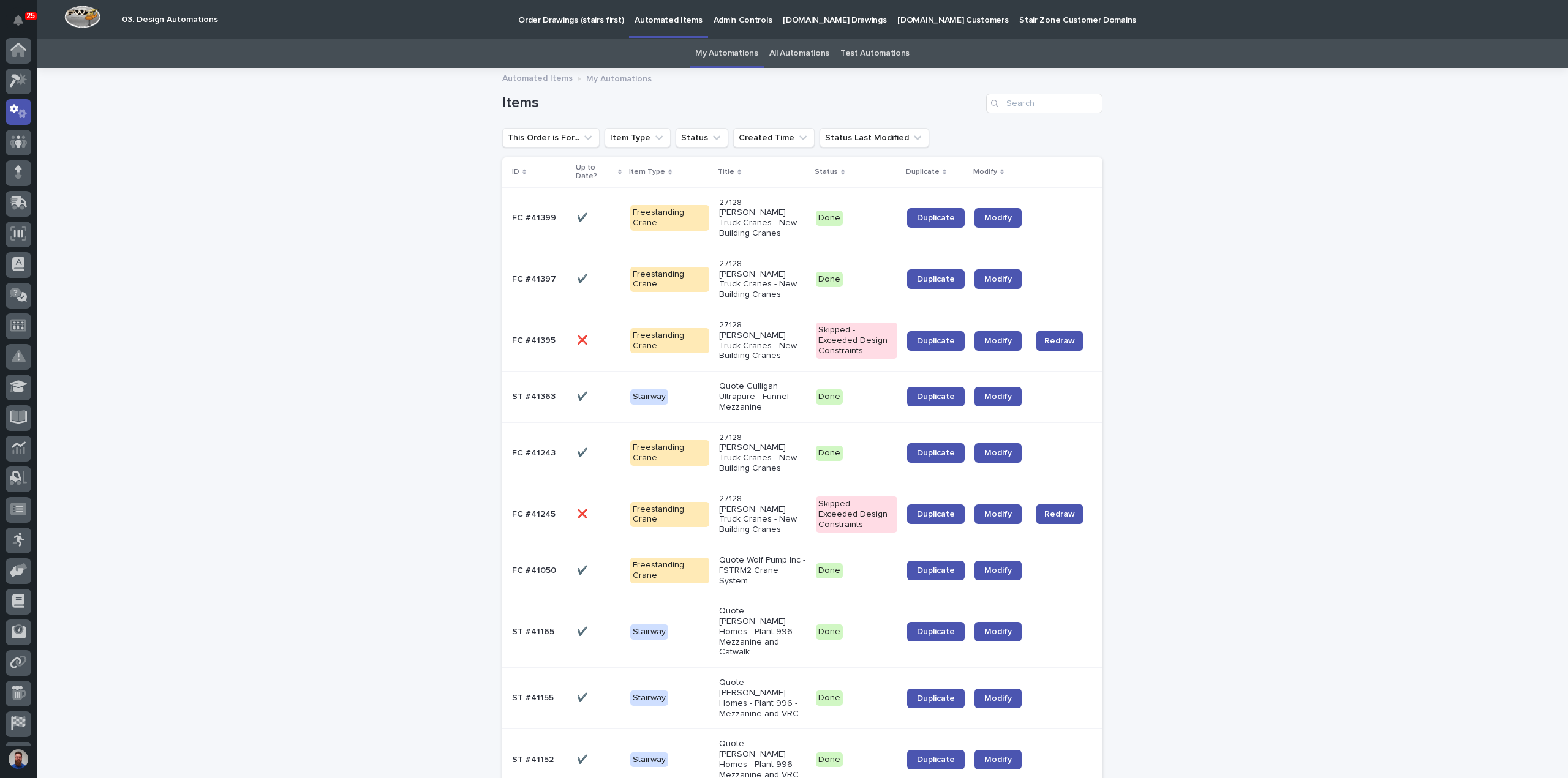
scroll to position [57, 0]
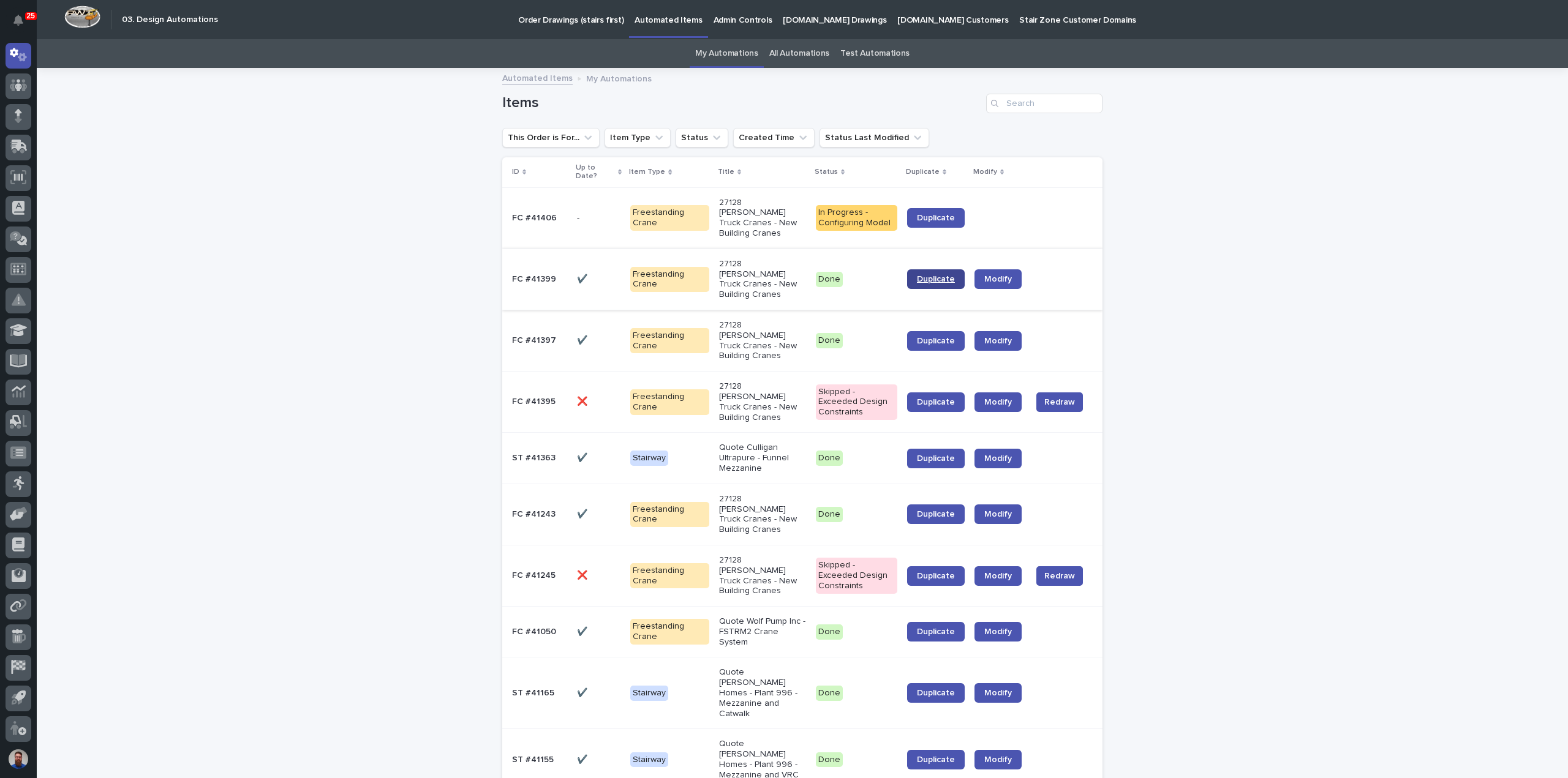
click at [929, 275] on span "Duplicate" at bounding box center [935, 279] width 38 height 9
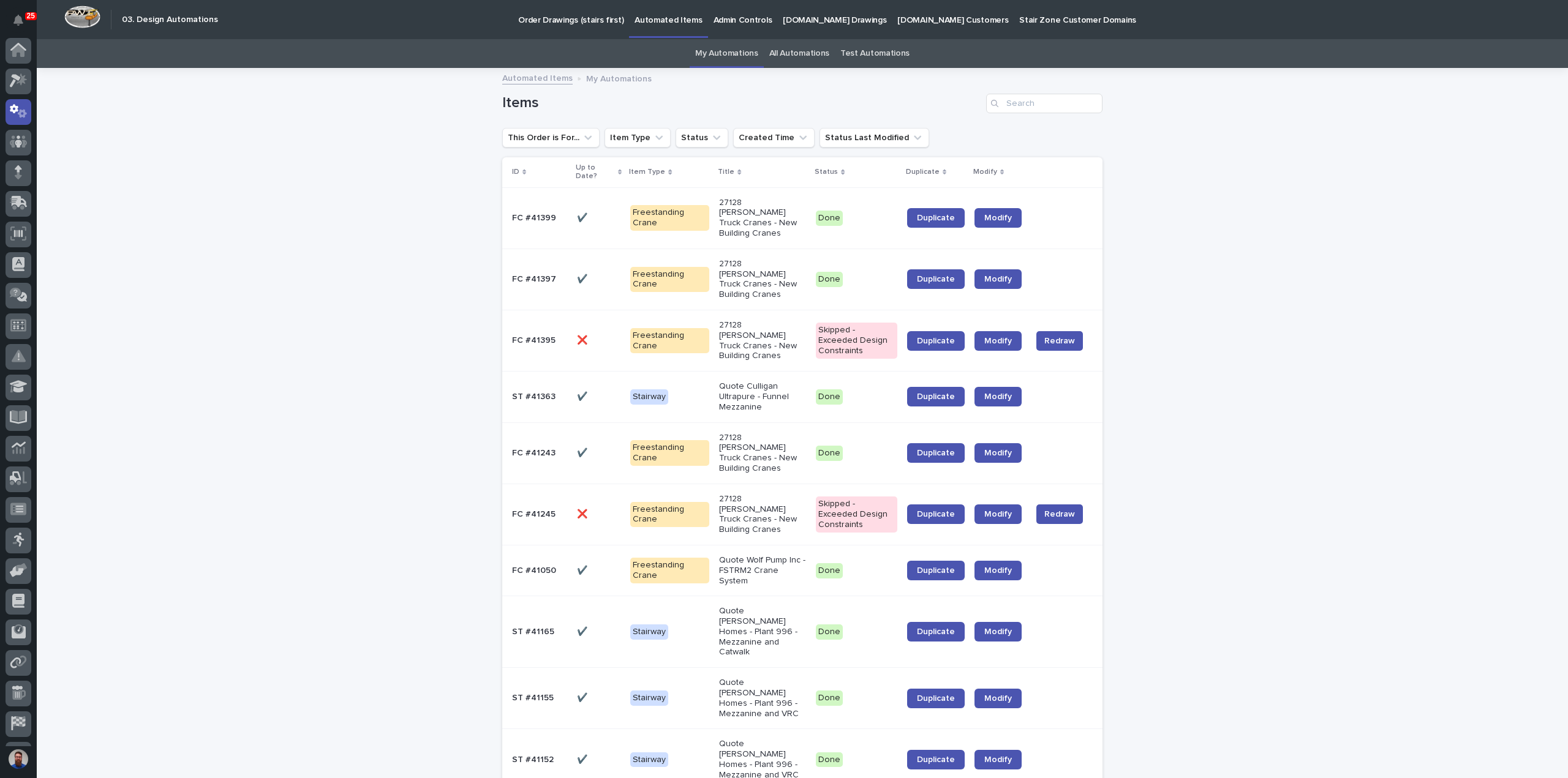
scroll to position [57, 0]
click at [939, 275] on span "Duplicate" at bounding box center [935, 279] width 38 height 9
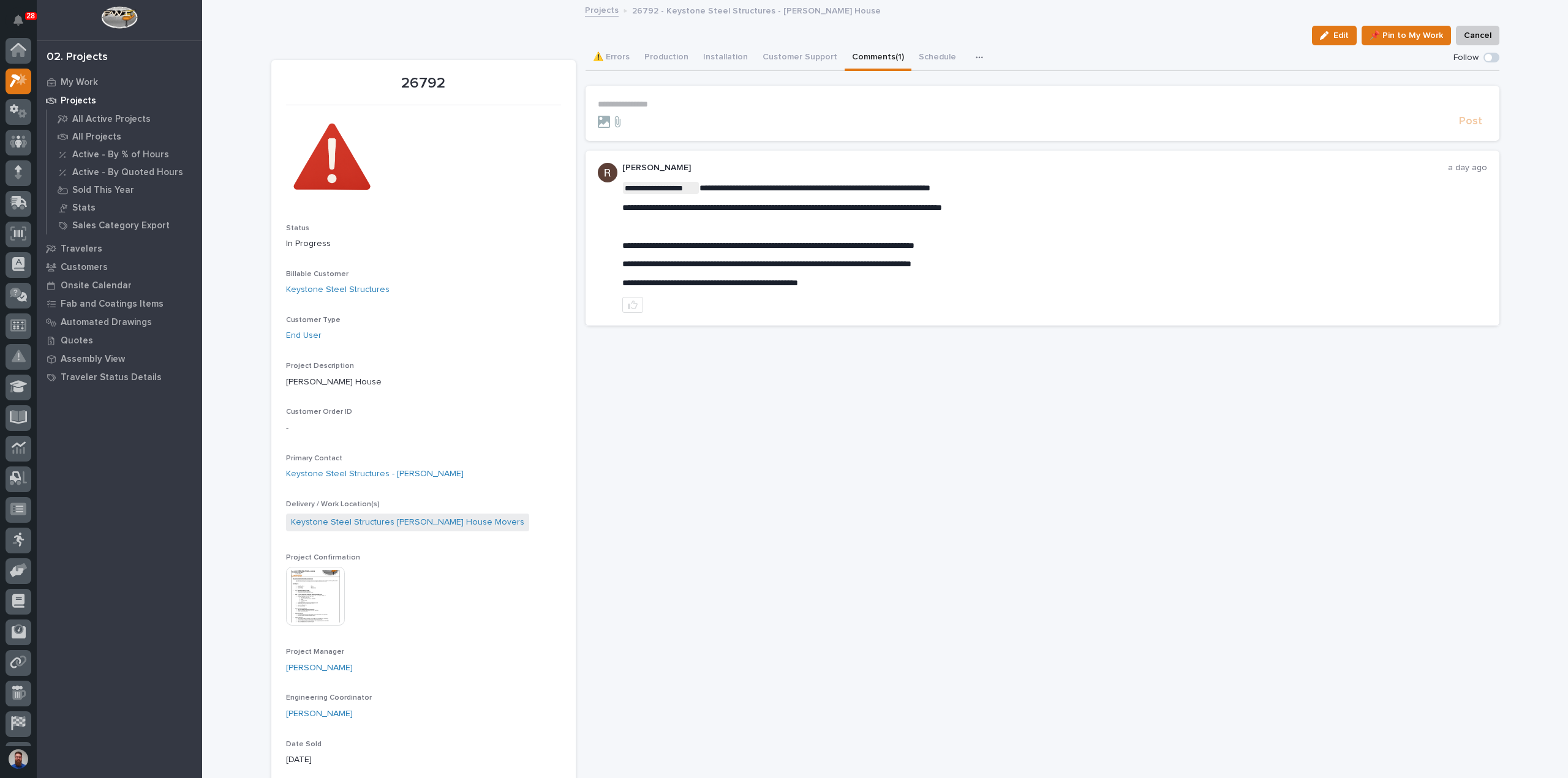
scroll to position [31, 0]
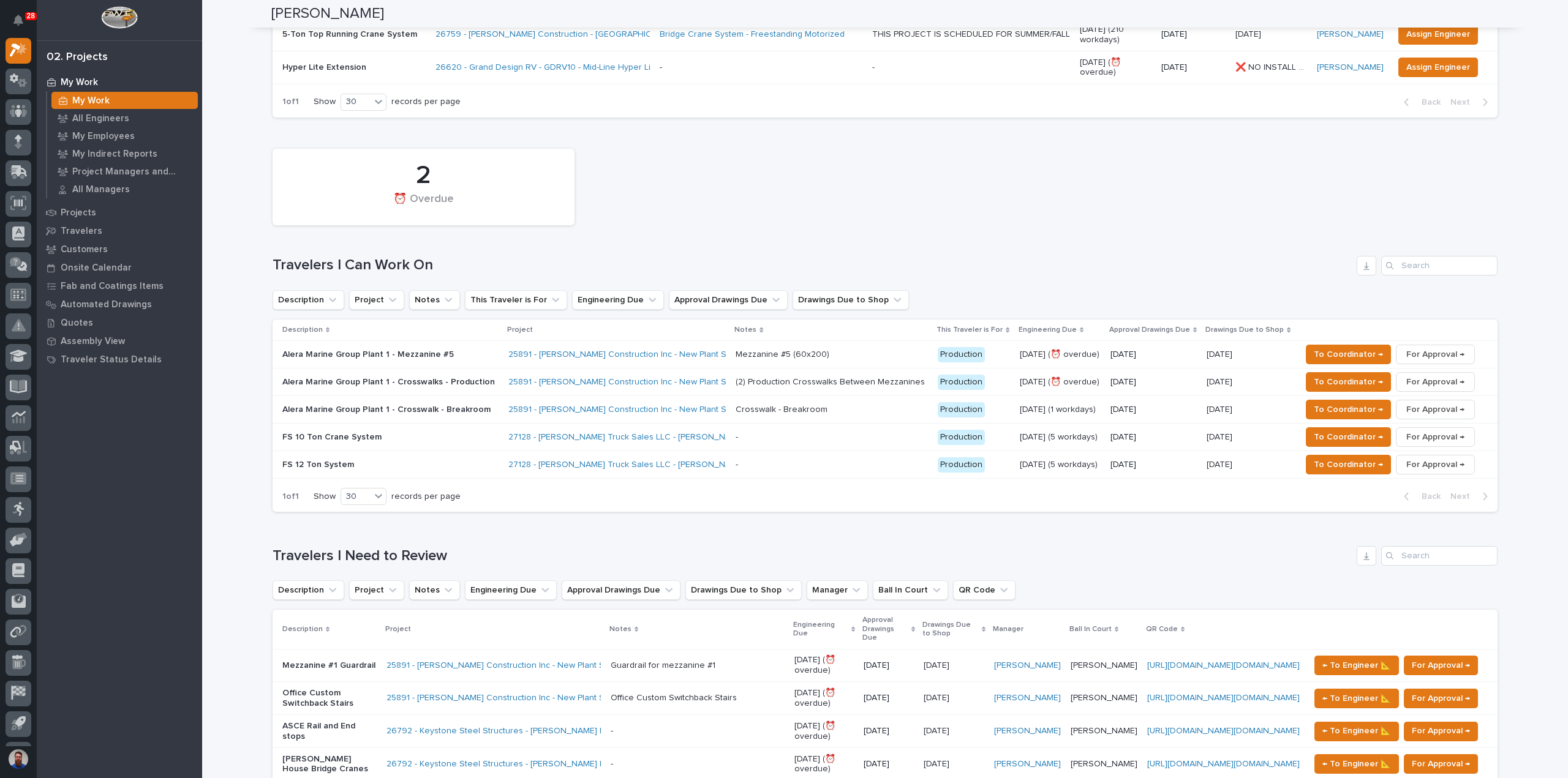
scroll to position [298, 0]
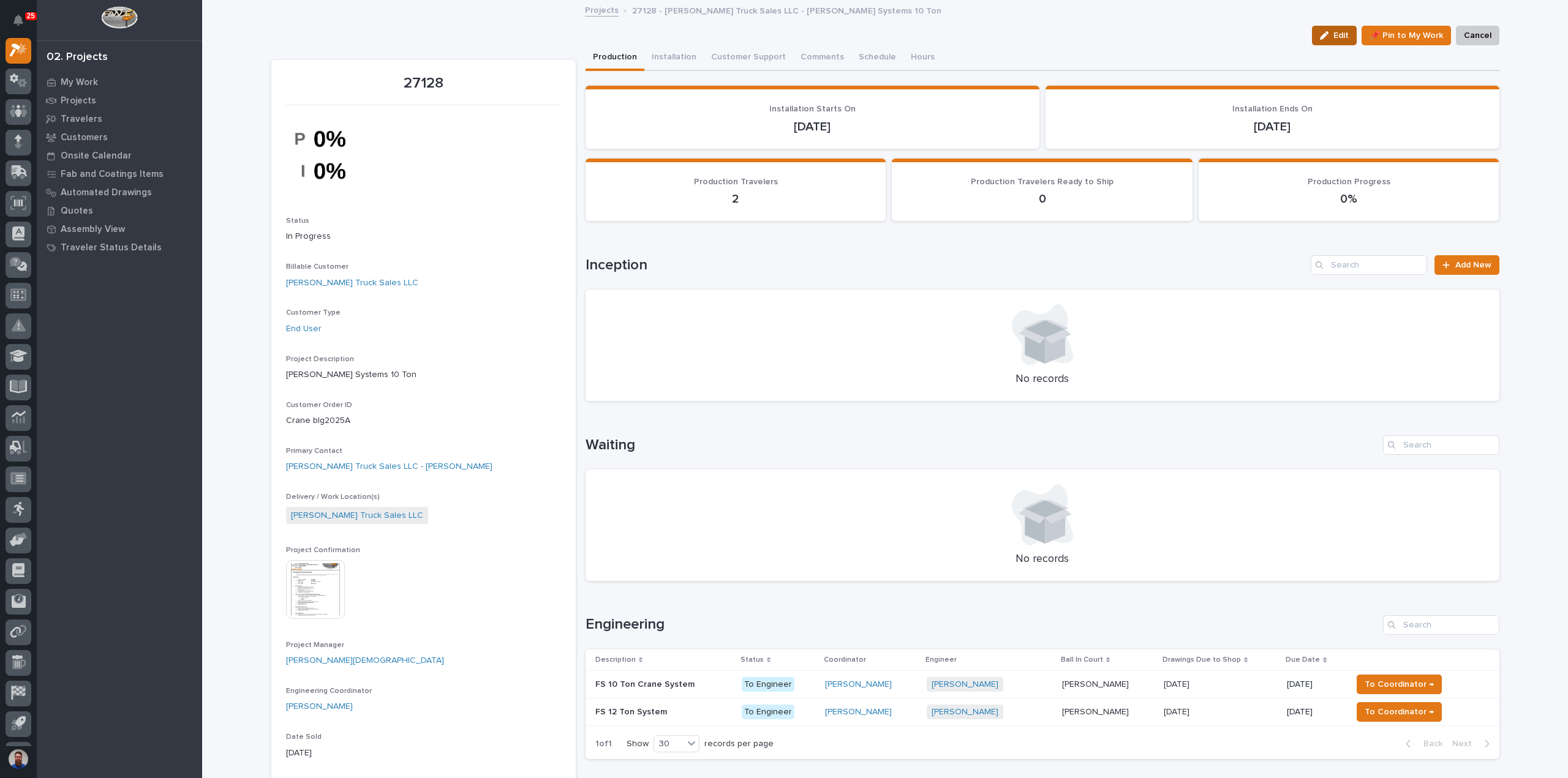
click at [1331, 33] on div "button" at bounding box center [1326, 36] width 14 height 9
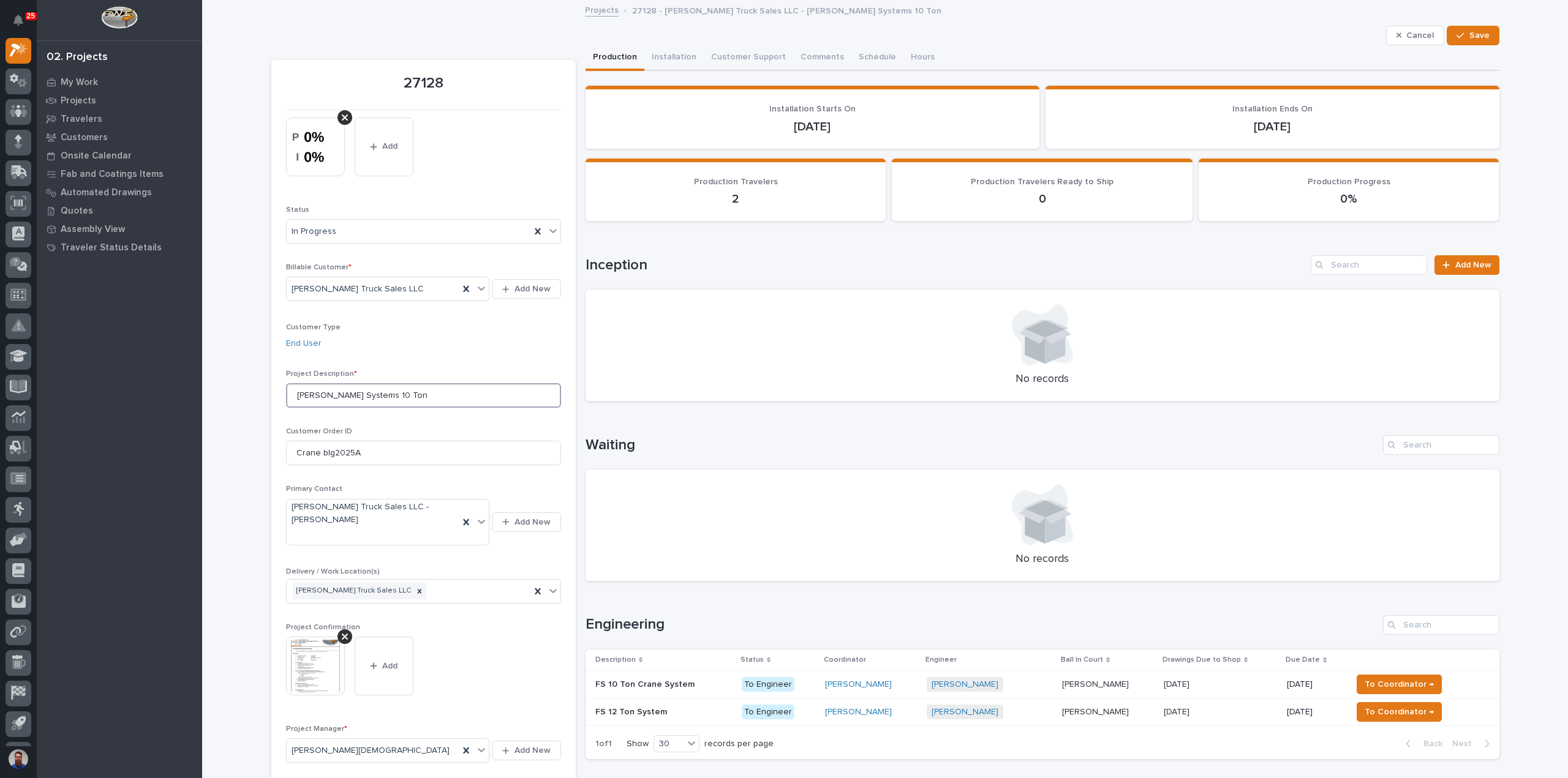
drag, startPoint x: 374, startPoint y: 400, endPoint x: 366, endPoint y: 401, distance: 8.1
click at [366, 401] on input "[PERSON_NAME] Systems 10 Ton" at bounding box center [423, 395] width 275 height 24
drag, startPoint x: 376, startPoint y: 396, endPoint x: 362, endPoint y: 400, distance: 14.6
click at [362, 400] on input "[PERSON_NAME] Systems 10 Ton" at bounding box center [423, 395] width 275 height 24
type input "[PERSON_NAME] Systems"
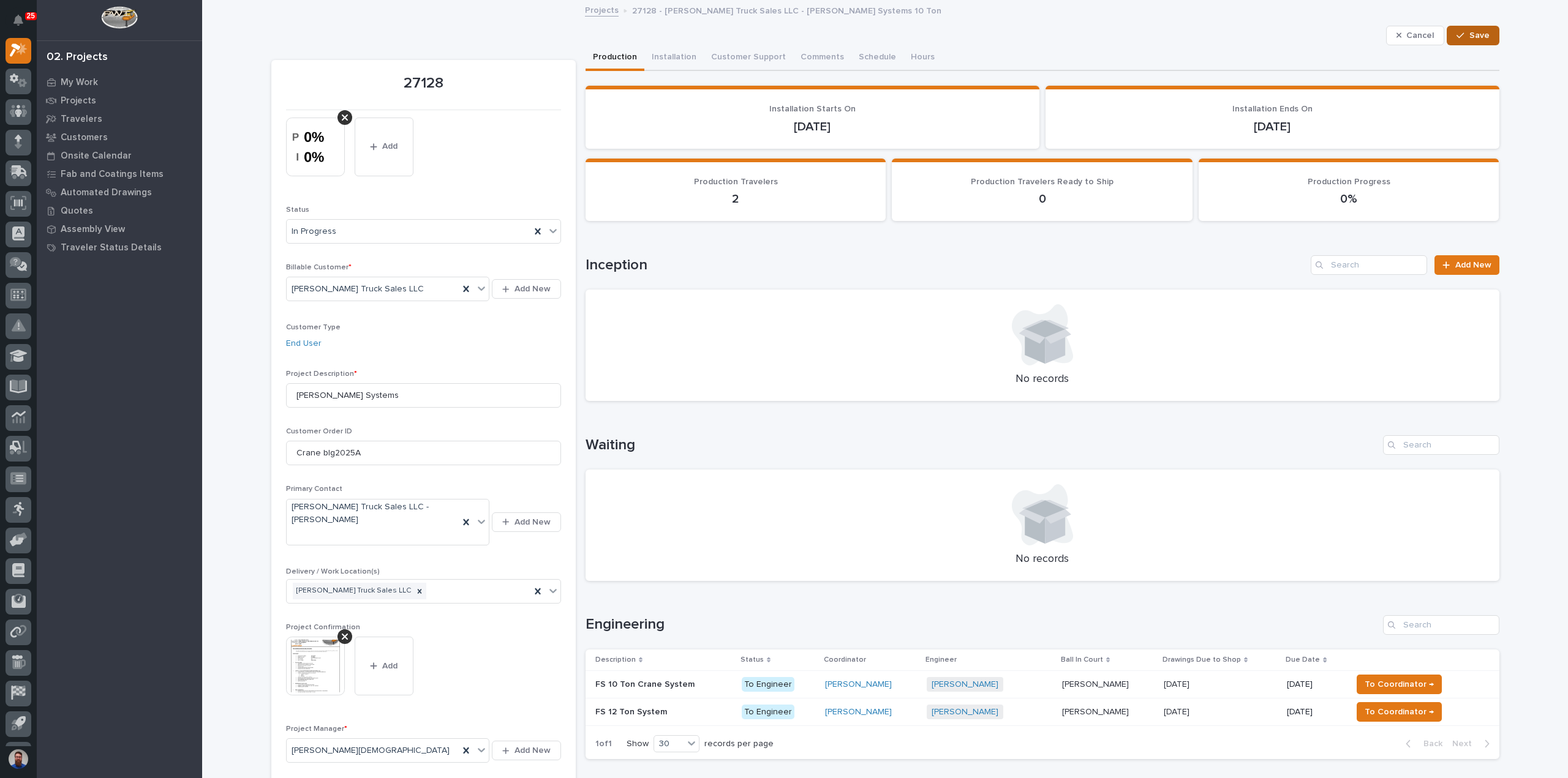
click at [1478, 35] on span "Save" at bounding box center [1479, 35] width 20 height 11
